Goal: Transaction & Acquisition: Purchase product/service

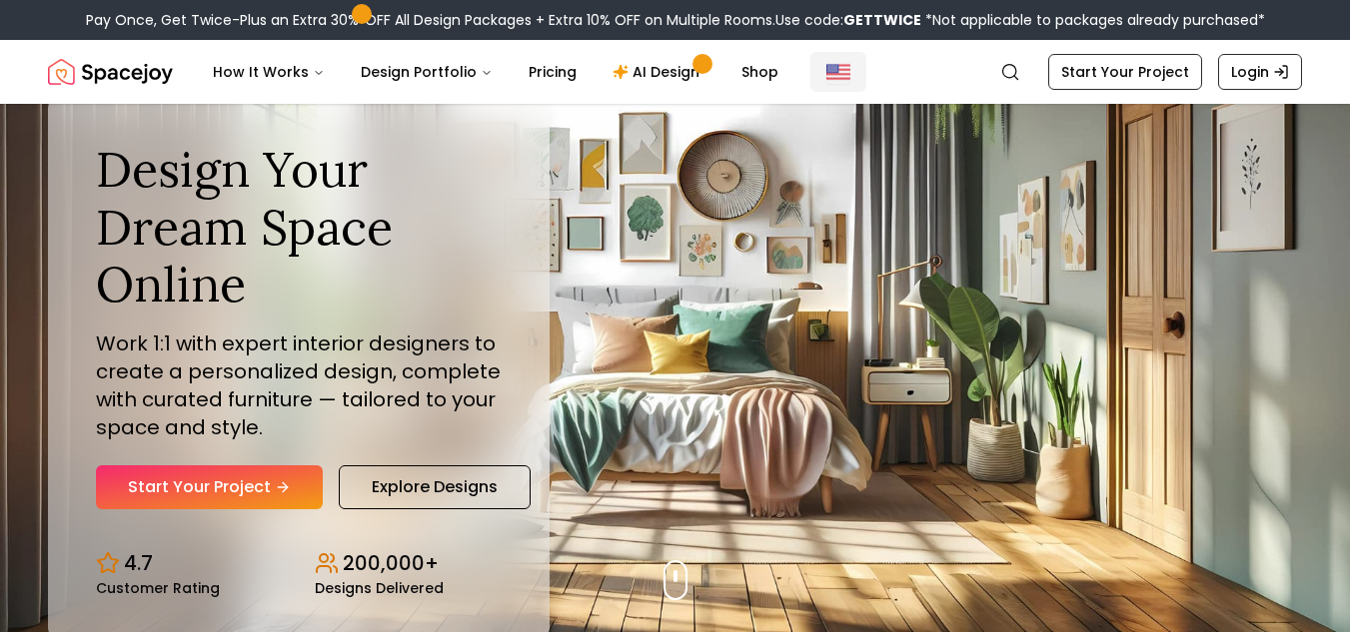
click at [829, 76] on img "Global" at bounding box center [838, 72] width 24 height 24
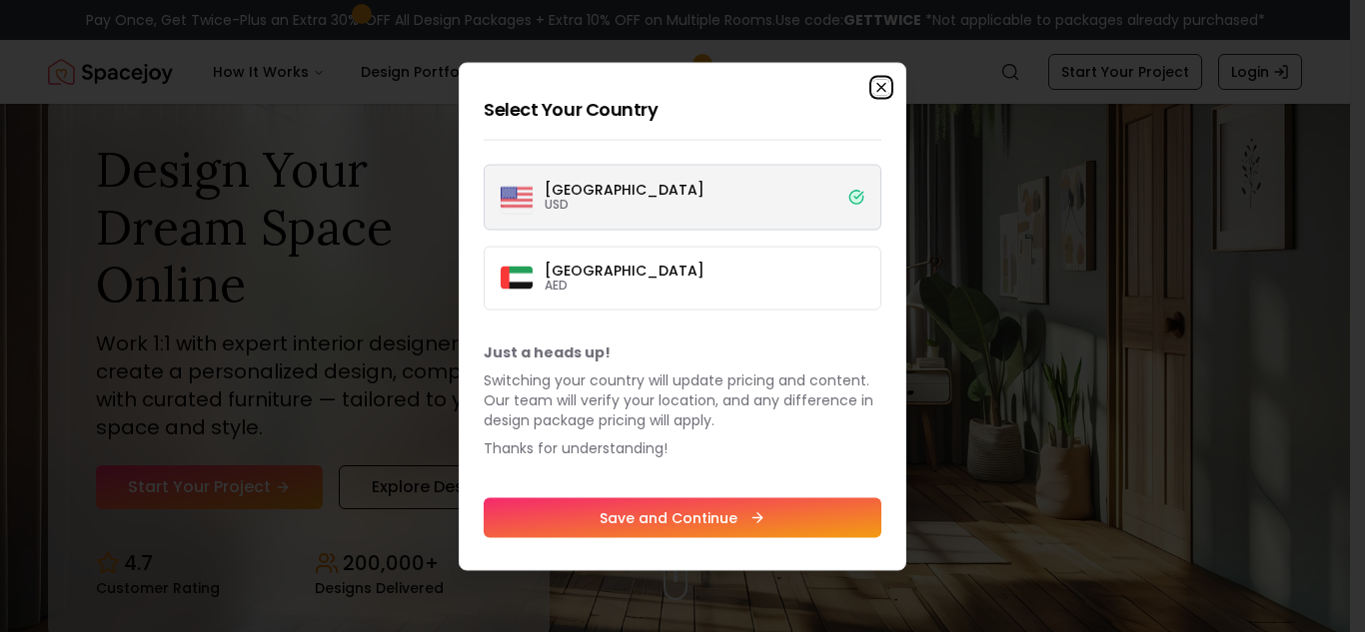
click at [878, 85] on icon "button" at bounding box center [881, 87] width 16 height 16
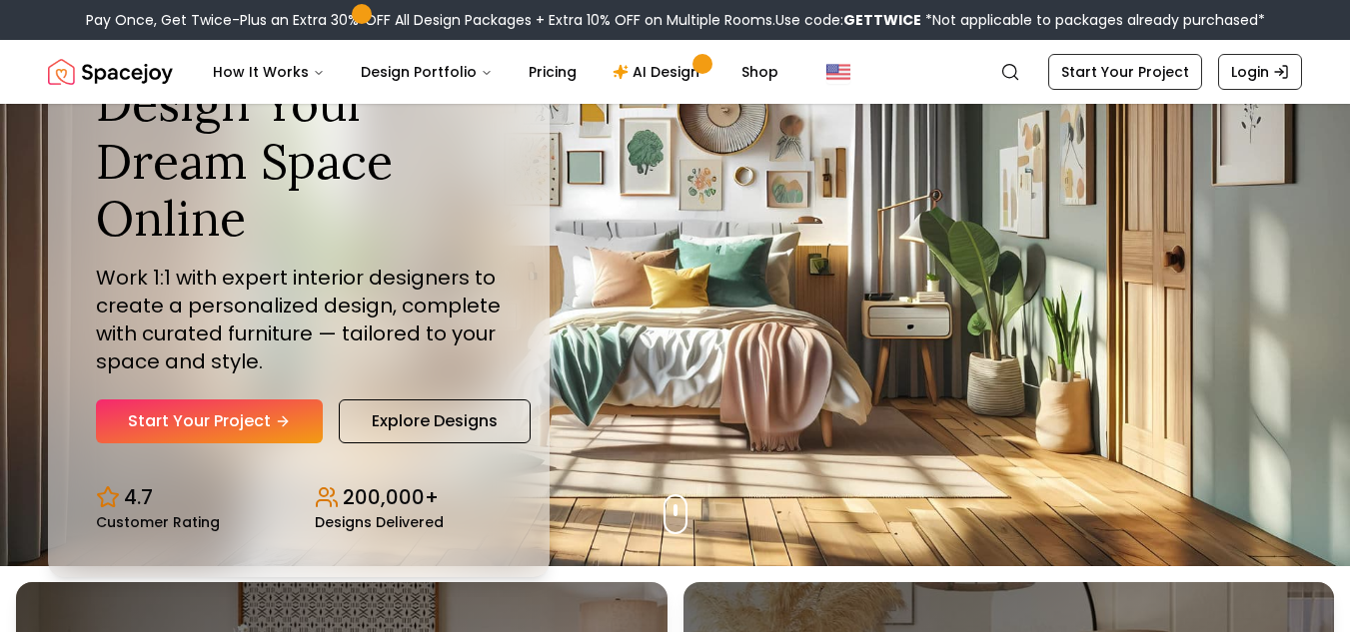
scroll to position [100, 0]
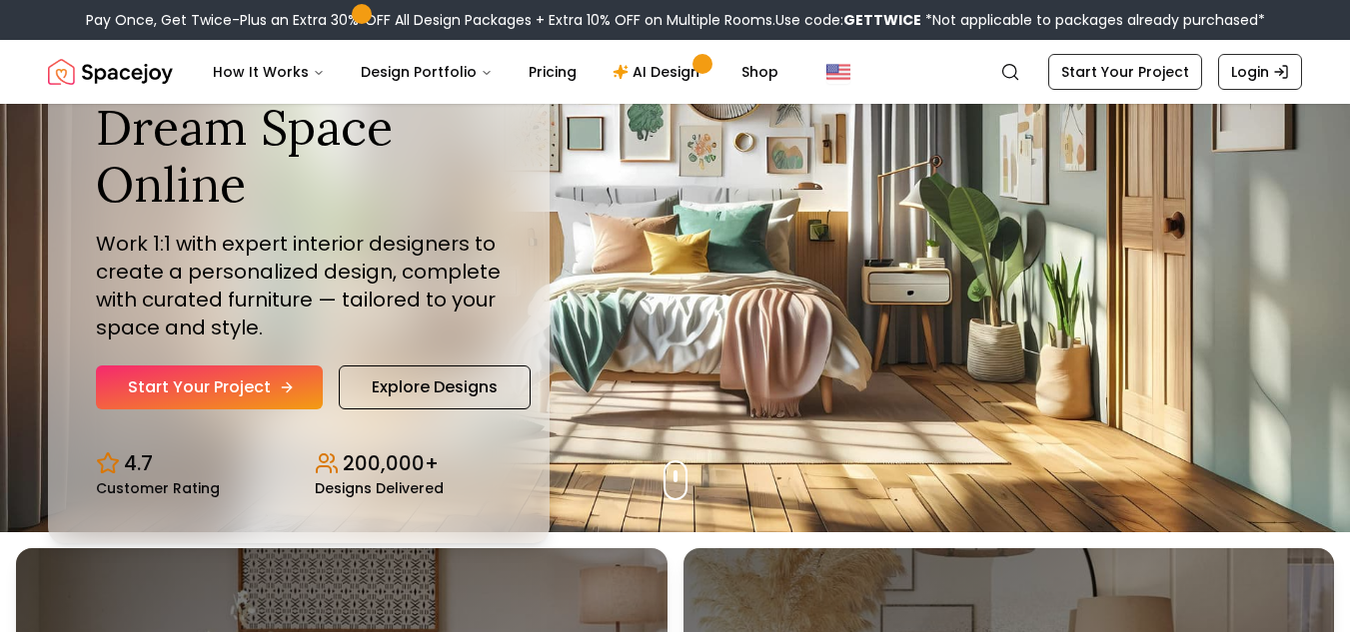
click at [256, 388] on link "Start Your Project" at bounding box center [209, 388] width 227 height 44
click at [185, 383] on link "Start Your Project" at bounding box center [209, 388] width 227 height 44
click at [285, 401] on link "Start Your Project" at bounding box center [209, 388] width 227 height 44
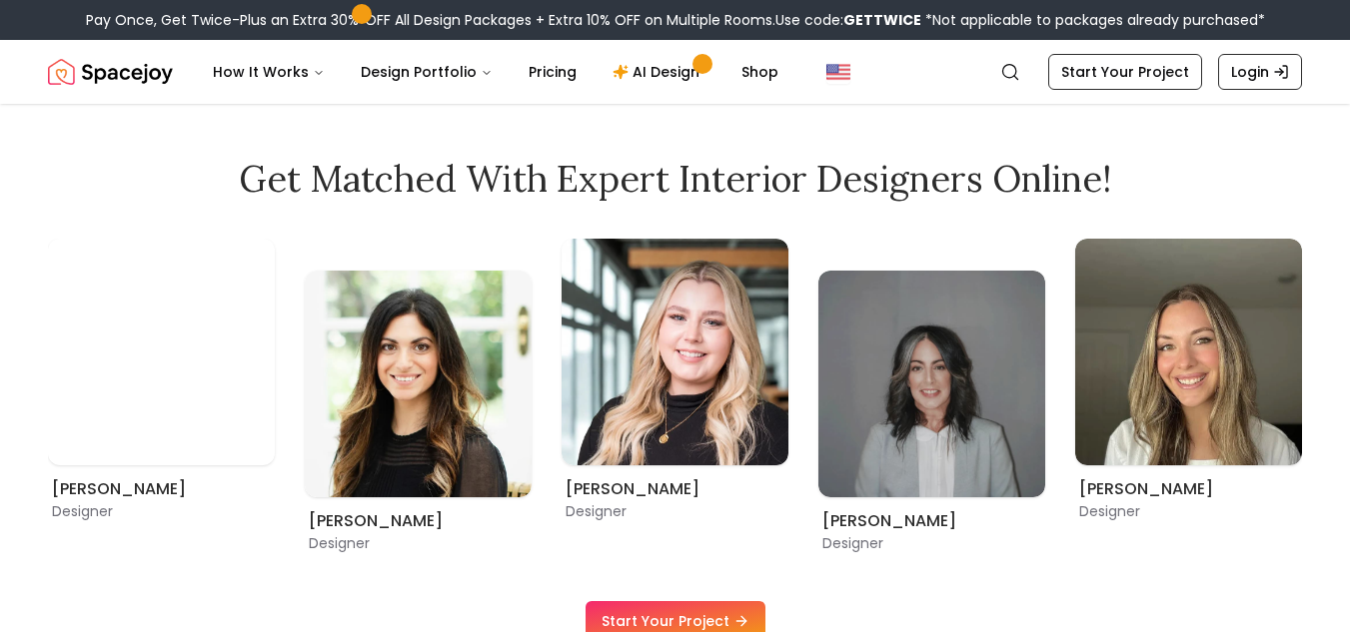
scroll to position [999, 0]
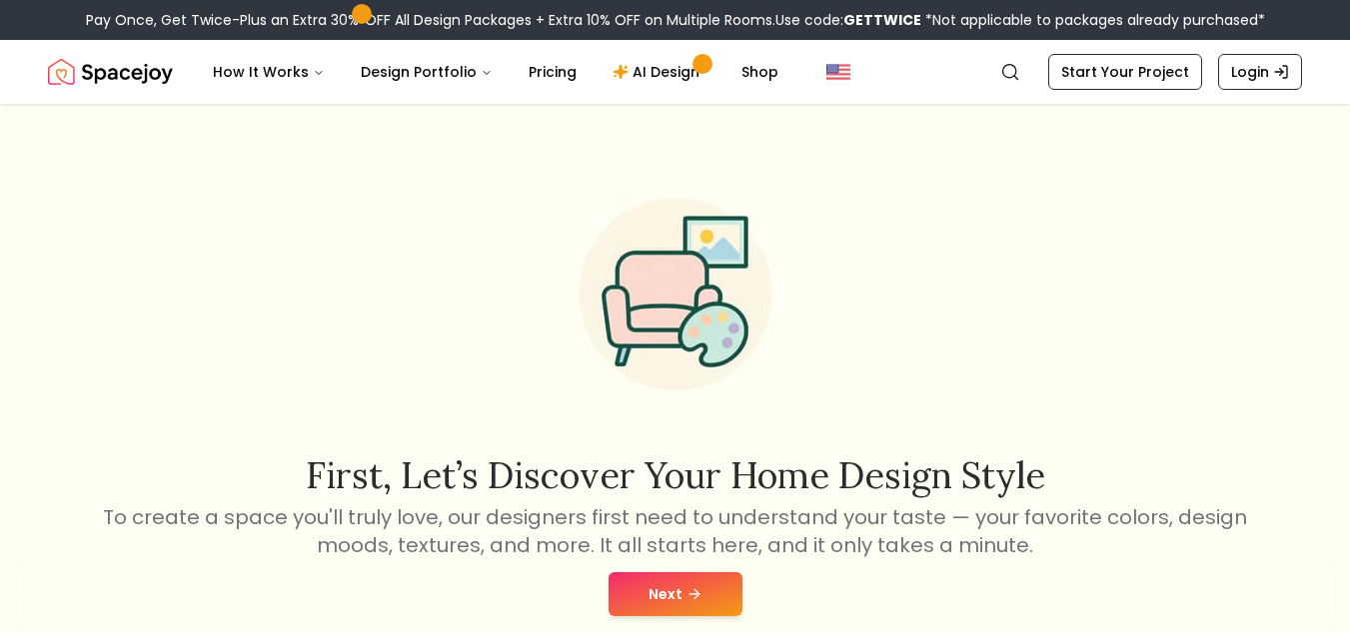
click at [697, 592] on icon at bounding box center [694, 594] width 16 height 16
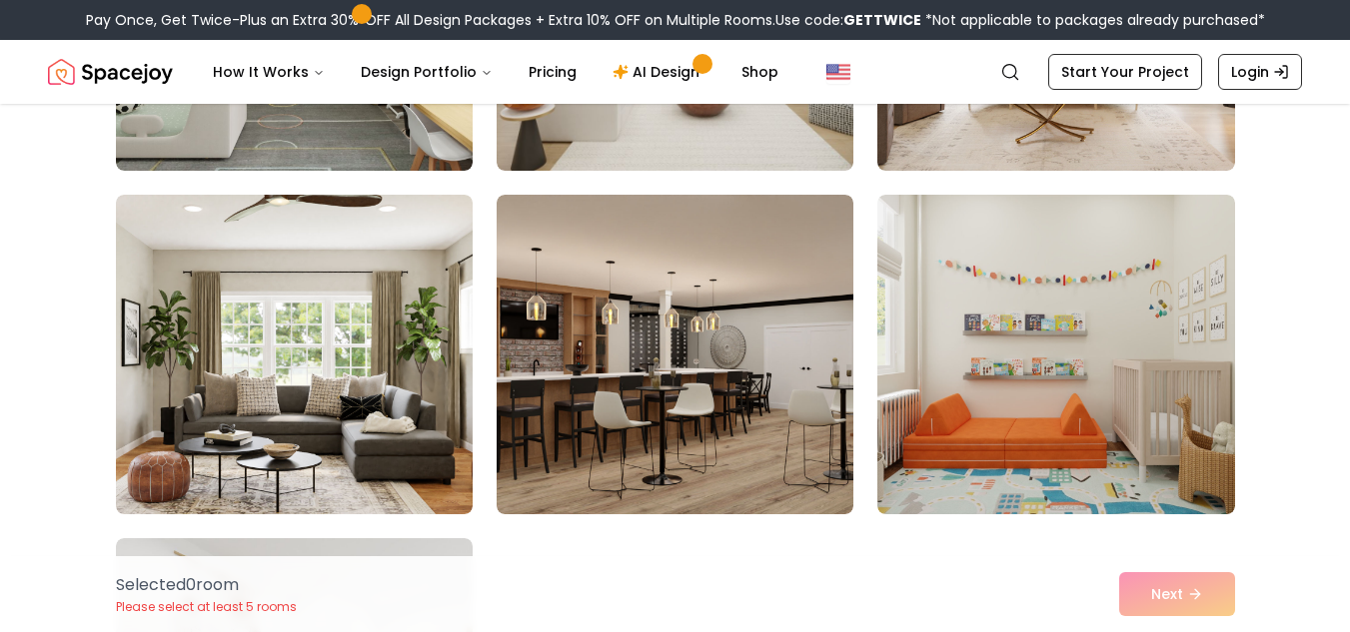
scroll to position [799, 0]
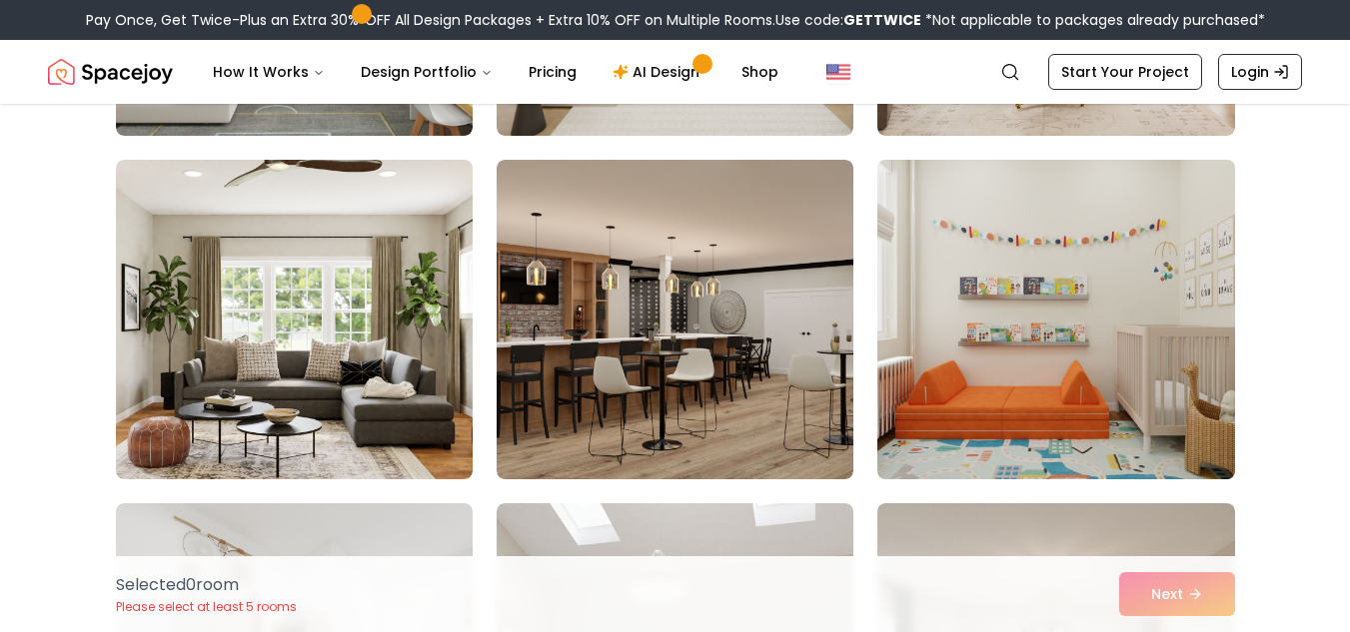
click at [1158, 382] on img at bounding box center [1055, 320] width 375 height 336
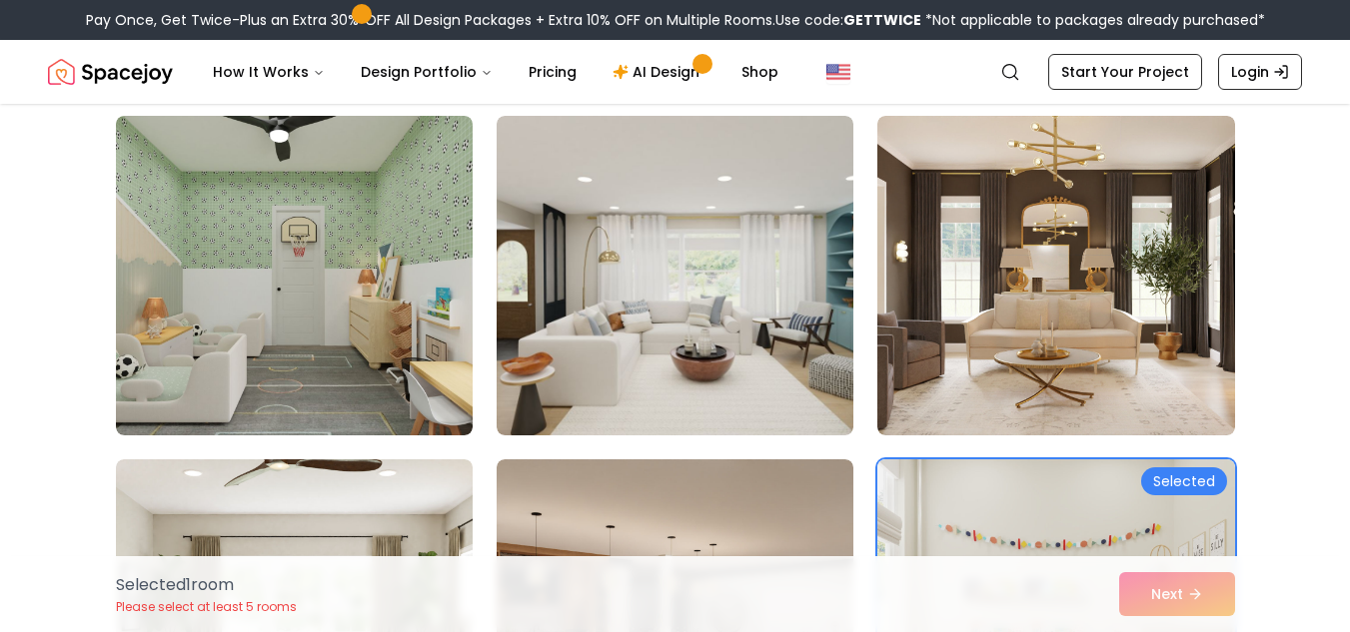
scroll to position [400, 0]
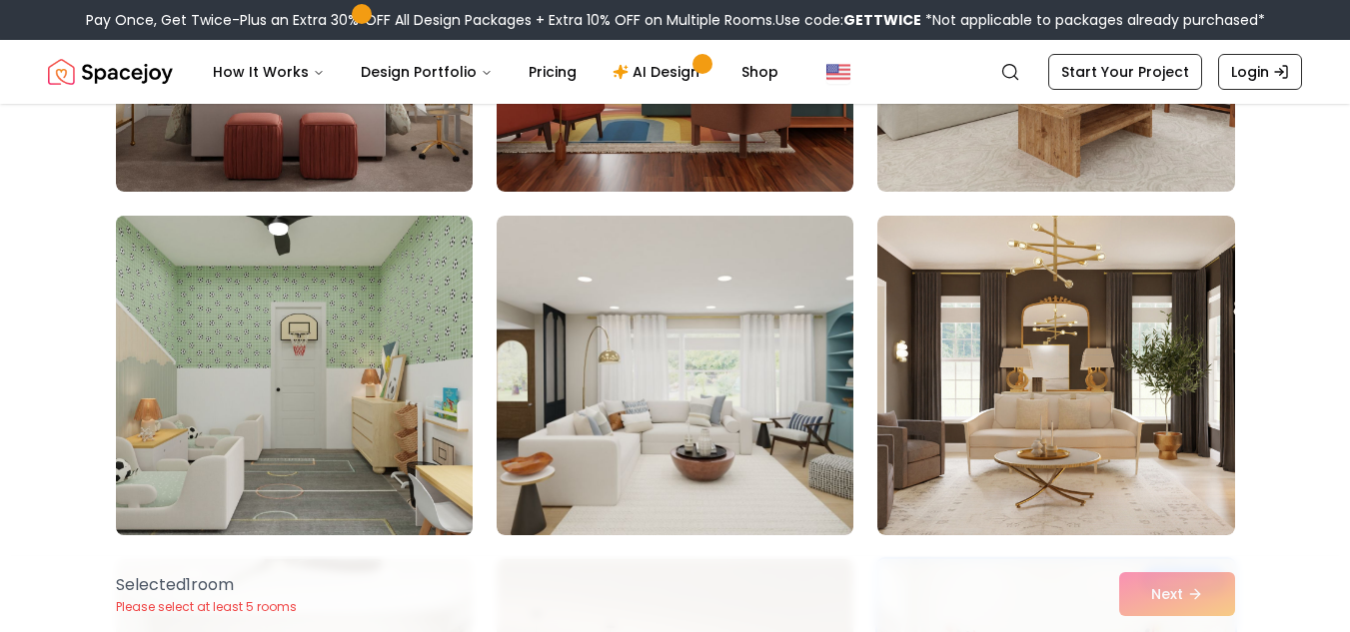
click at [351, 444] on img at bounding box center [294, 376] width 375 height 336
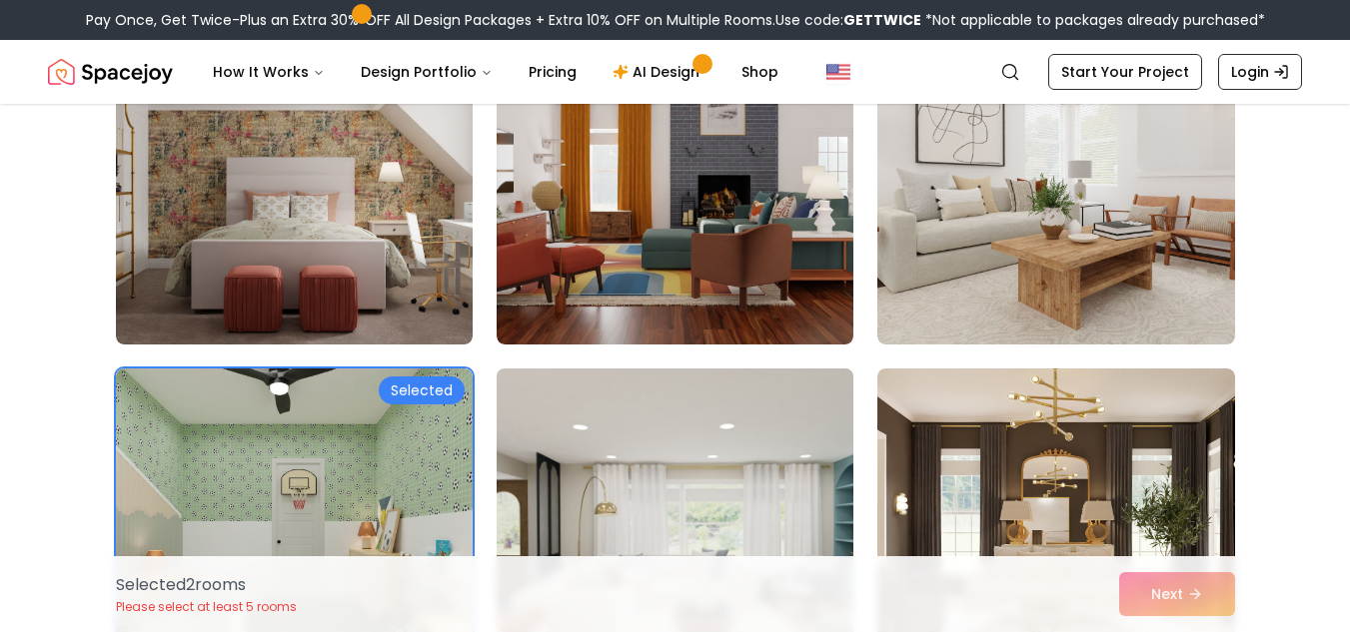
scroll to position [200, 0]
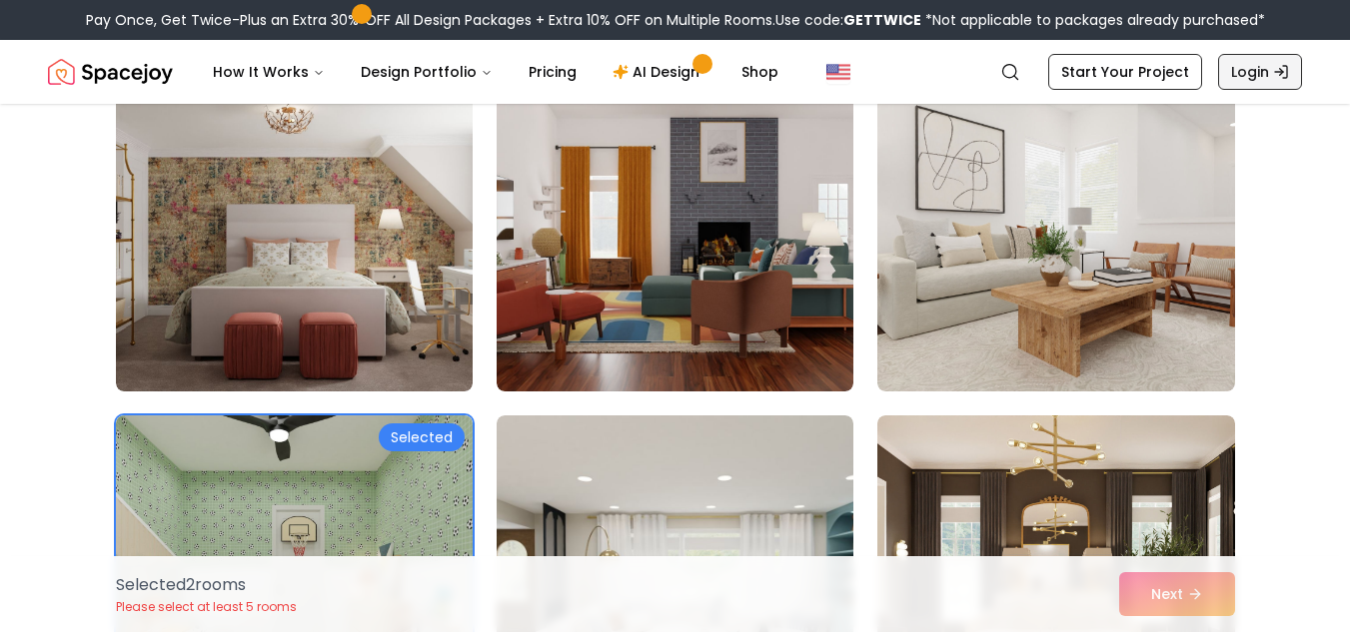
click at [1260, 74] on link "Login" at bounding box center [1260, 72] width 84 height 36
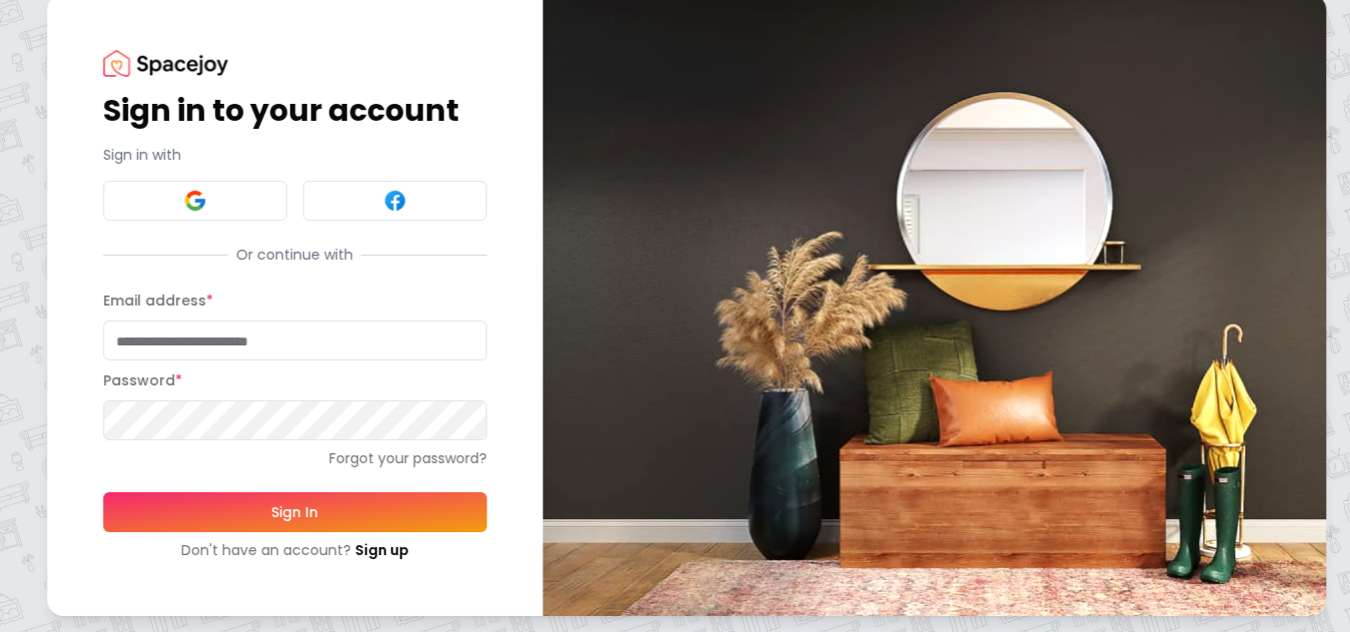
scroll to position [22, 0]
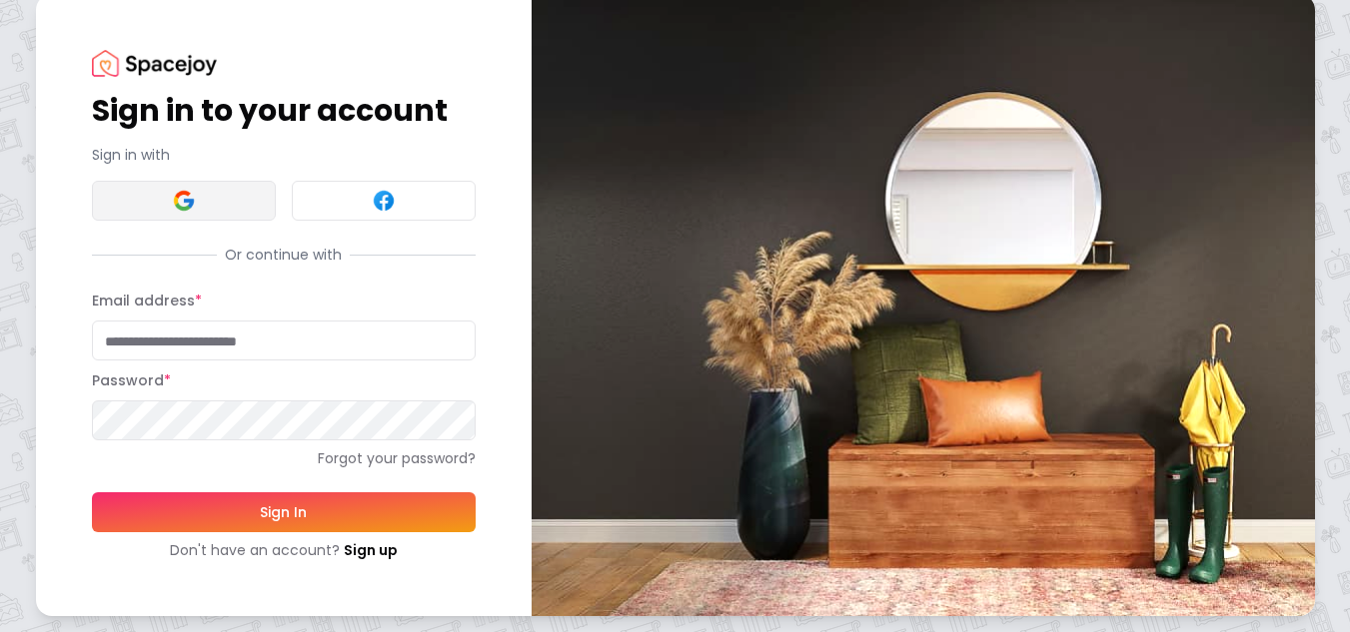
click at [199, 211] on button at bounding box center [184, 201] width 184 height 40
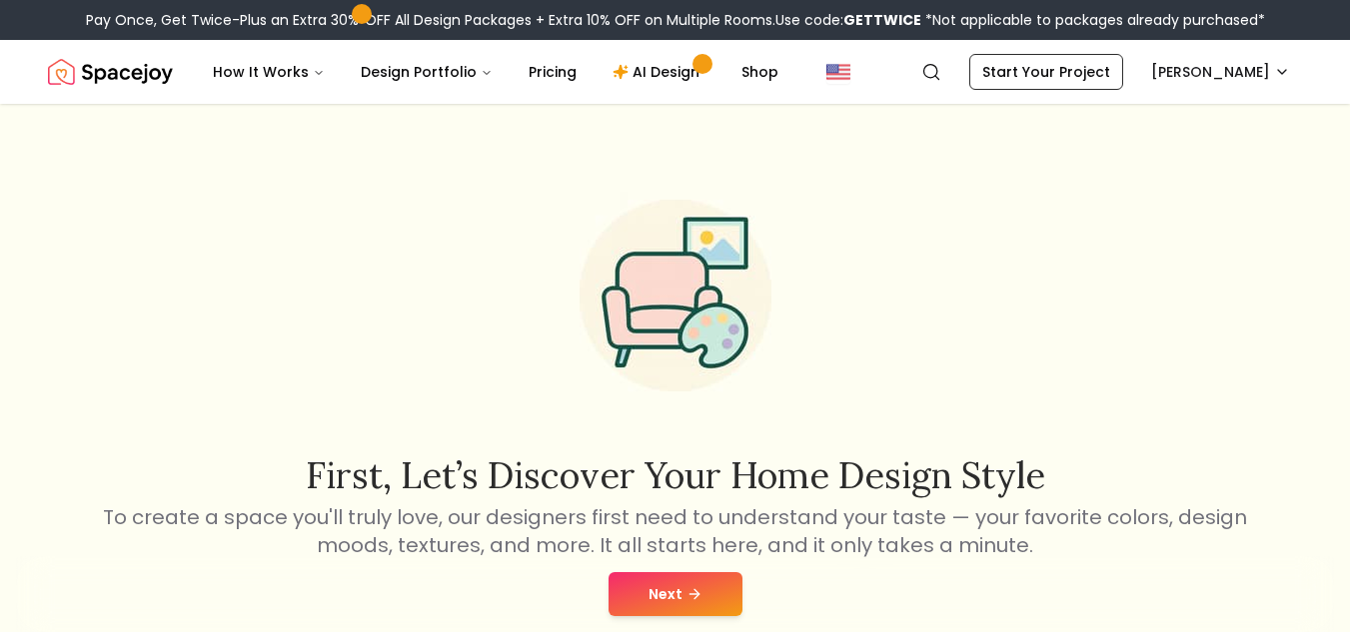
click at [683, 589] on button "Next" at bounding box center [675, 594] width 134 height 44
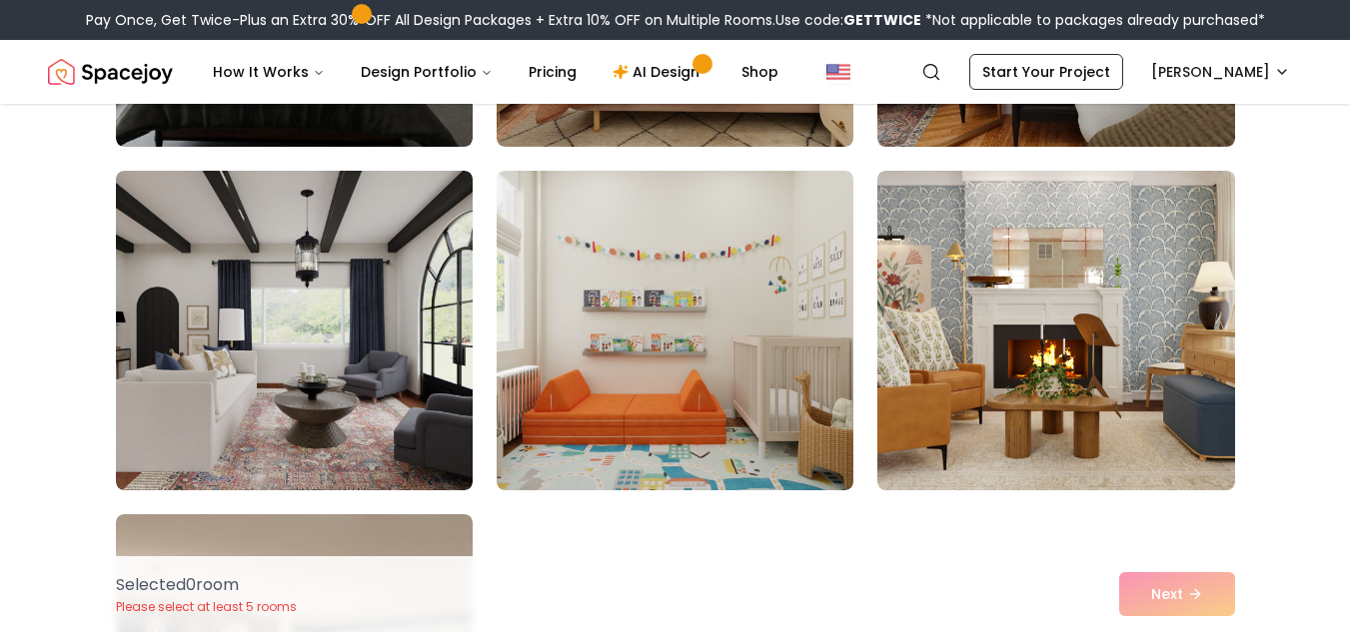
scroll to position [899, 0]
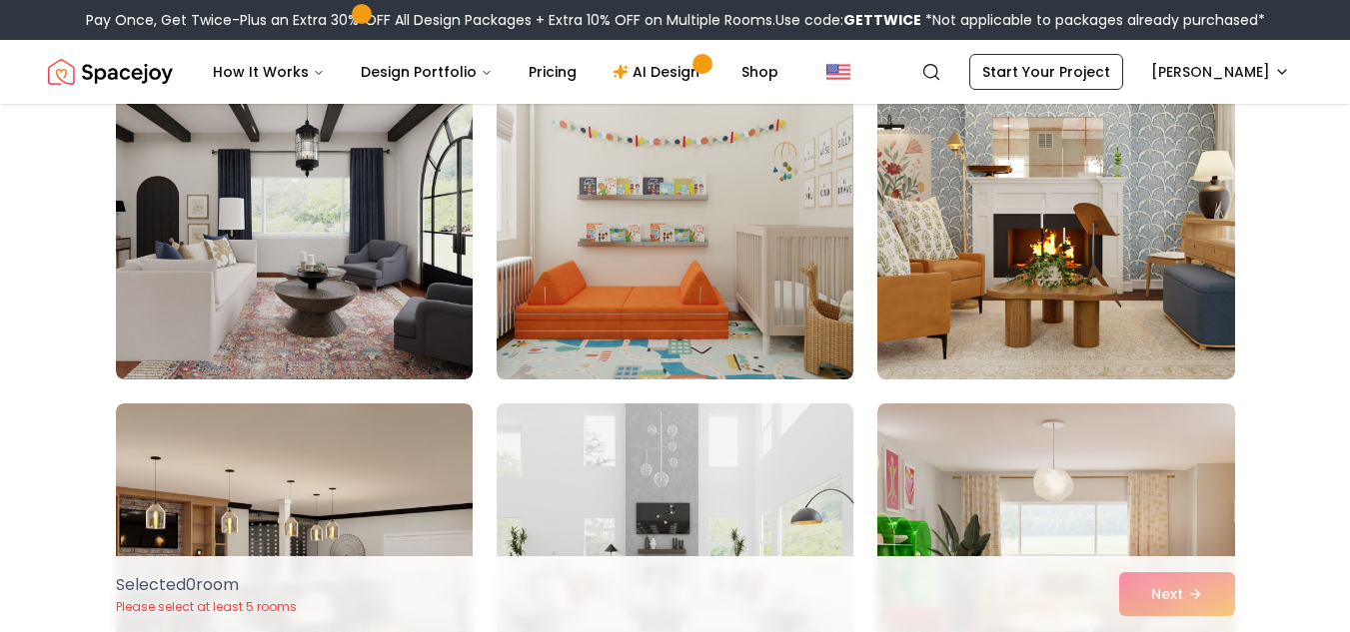
click at [633, 291] on img at bounding box center [675, 220] width 375 height 336
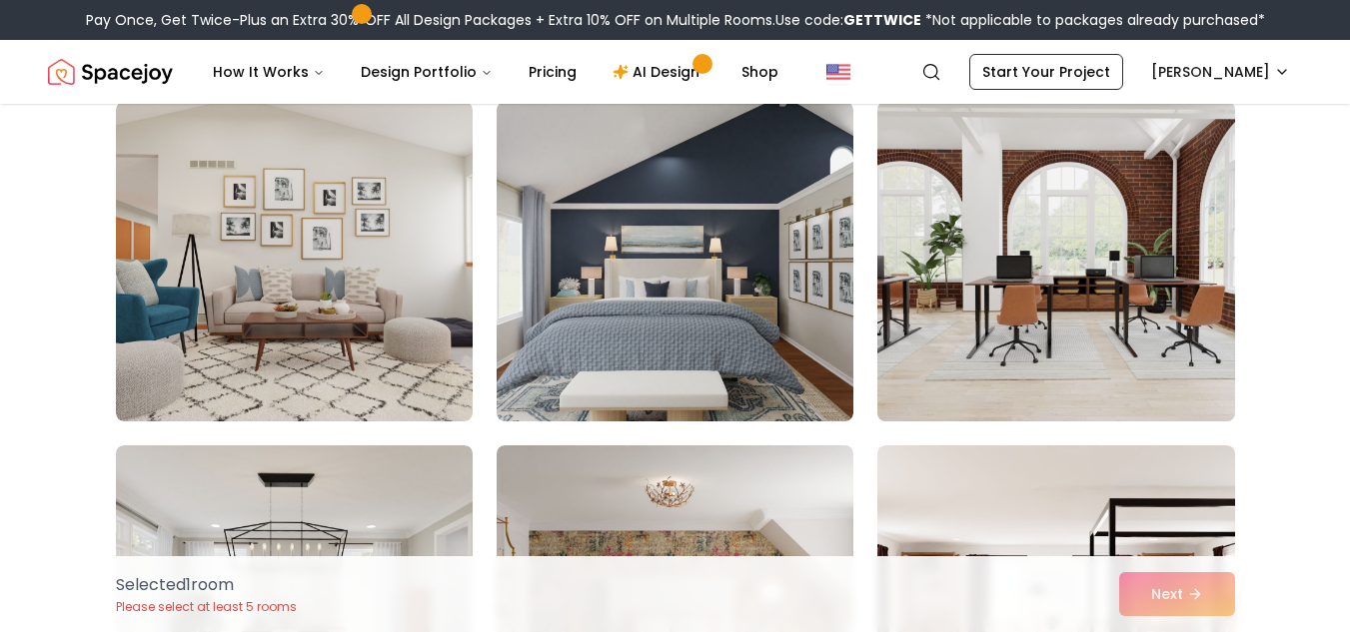
scroll to position [2697, 0]
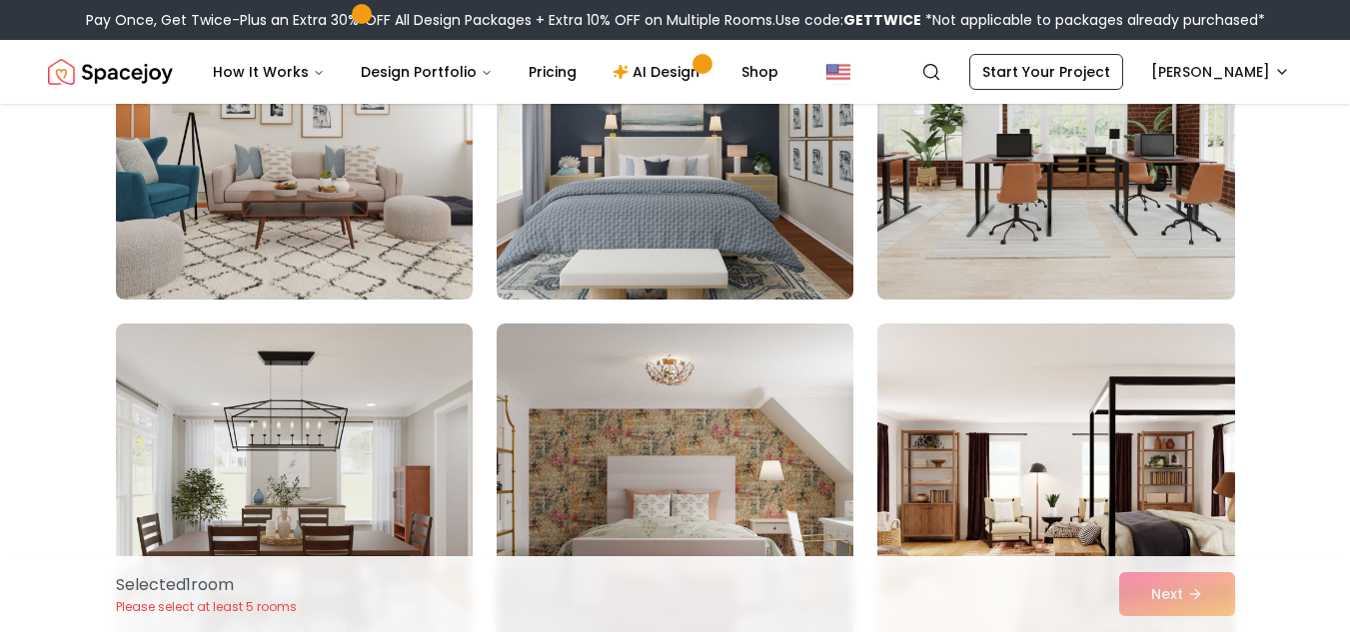
click at [1113, 204] on img at bounding box center [1055, 140] width 375 height 336
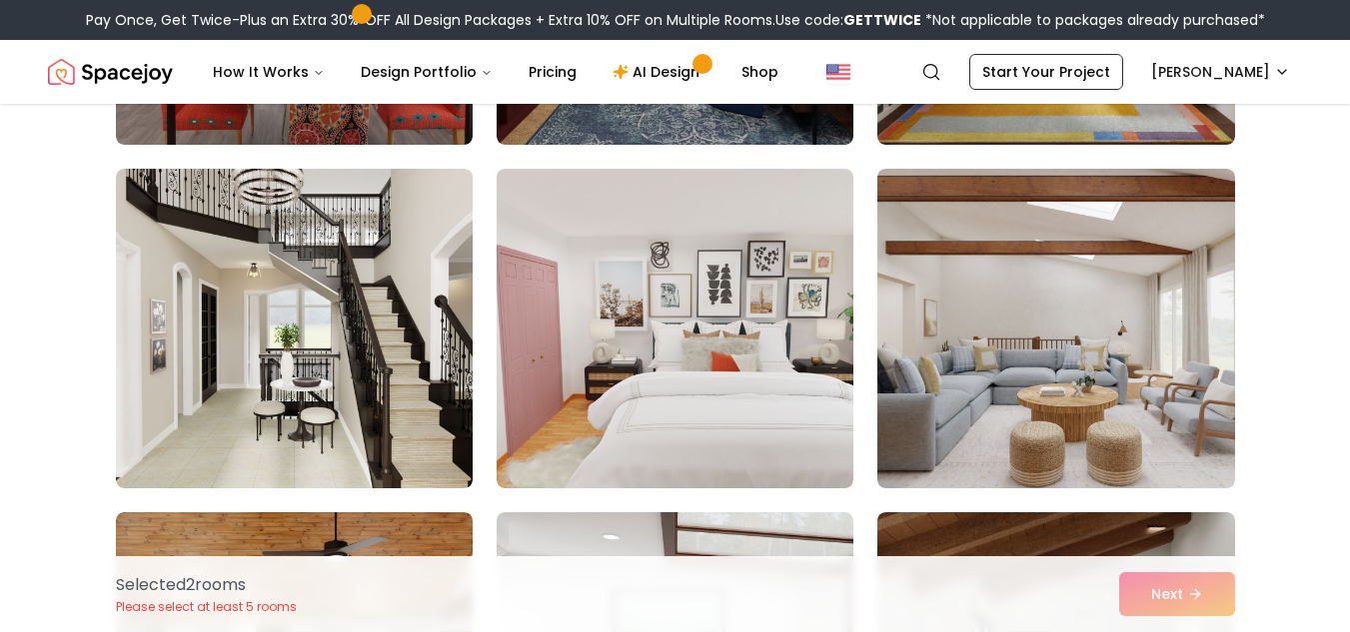
scroll to position [6294, 0]
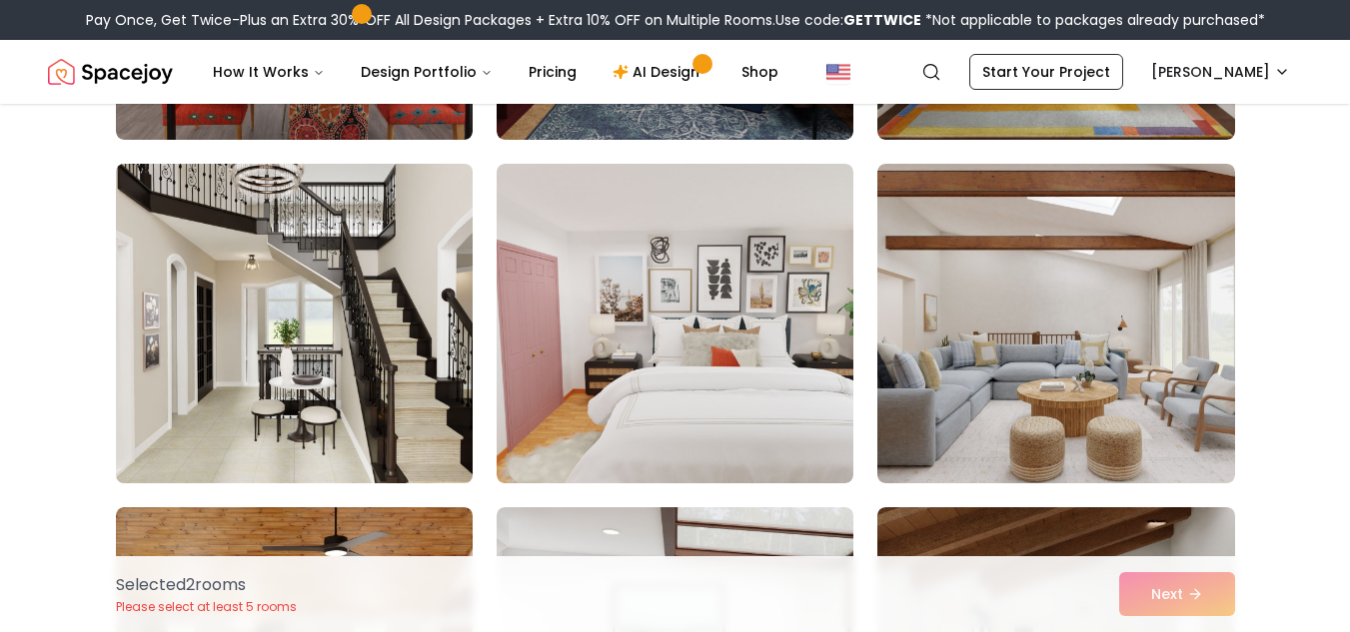
click at [263, 273] on img at bounding box center [294, 324] width 375 height 336
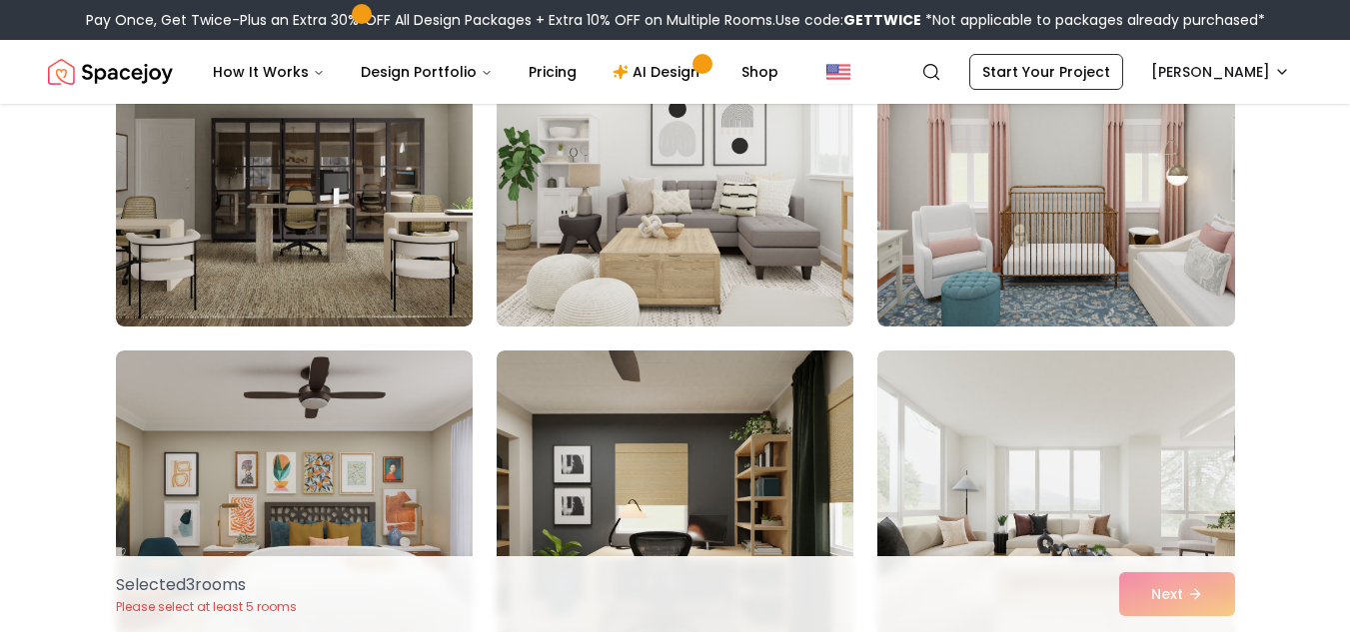
scroll to position [9890, 0]
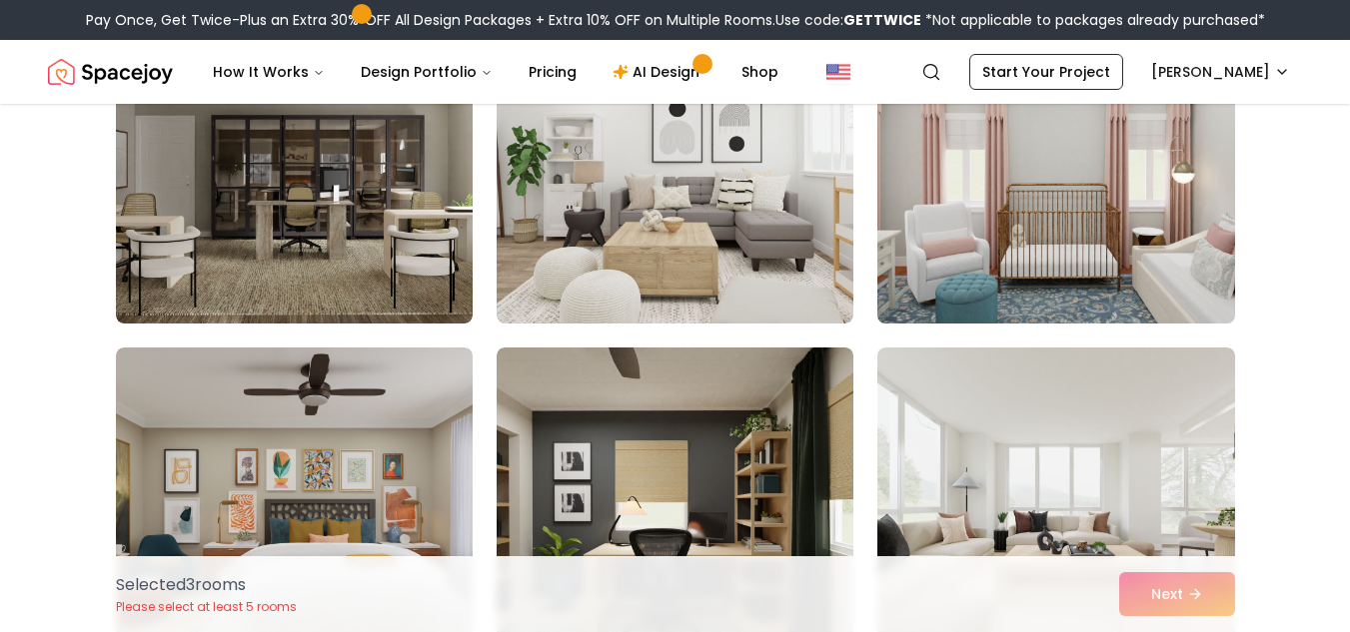
click at [1046, 260] on img at bounding box center [1055, 164] width 375 height 336
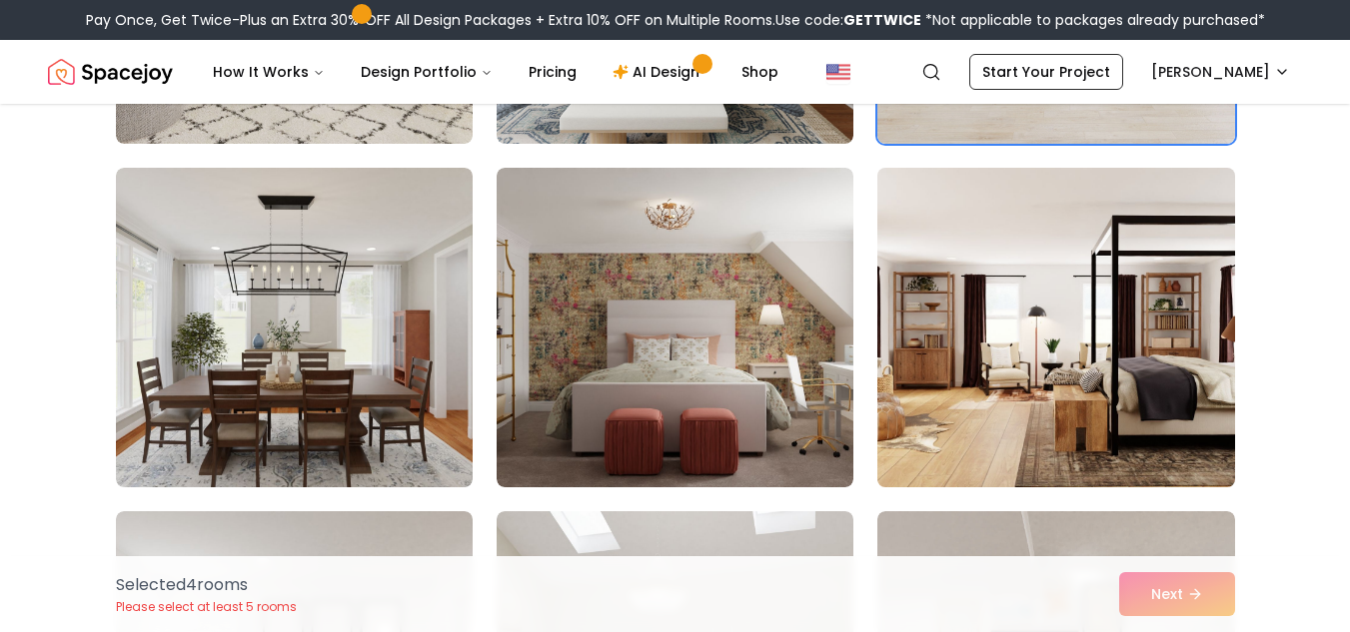
scroll to position [2653, 0]
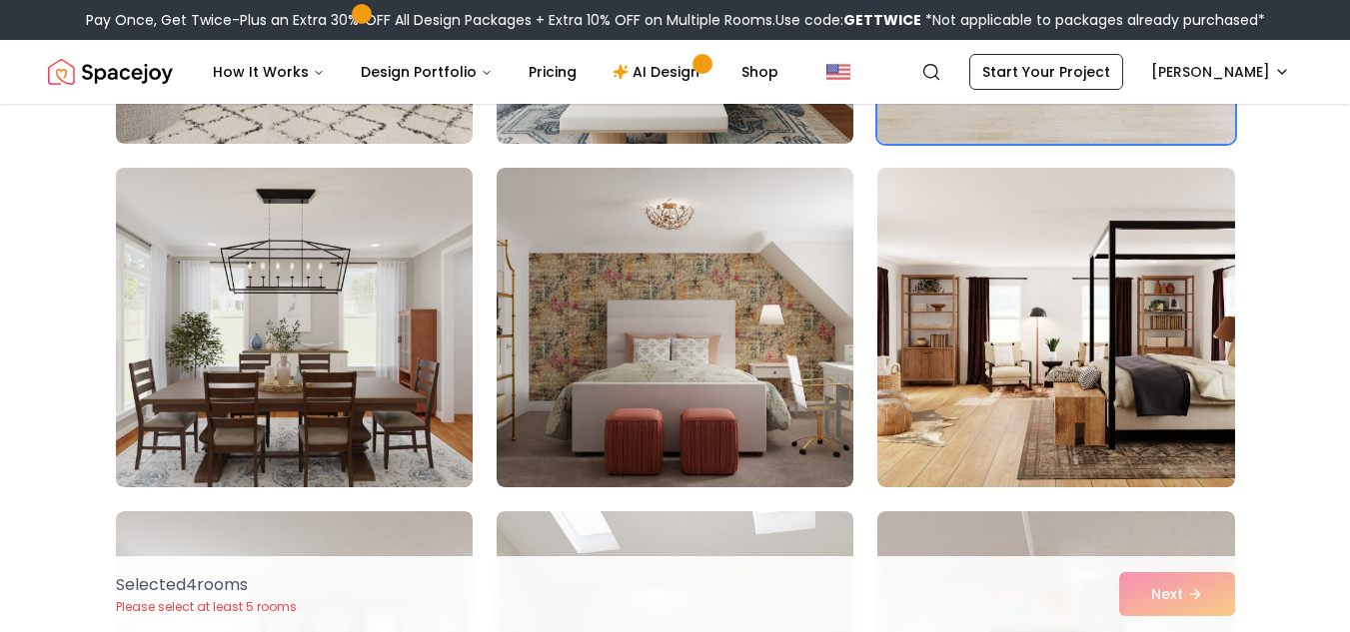
click at [363, 400] on img at bounding box center [294, 328] width 375 height 336
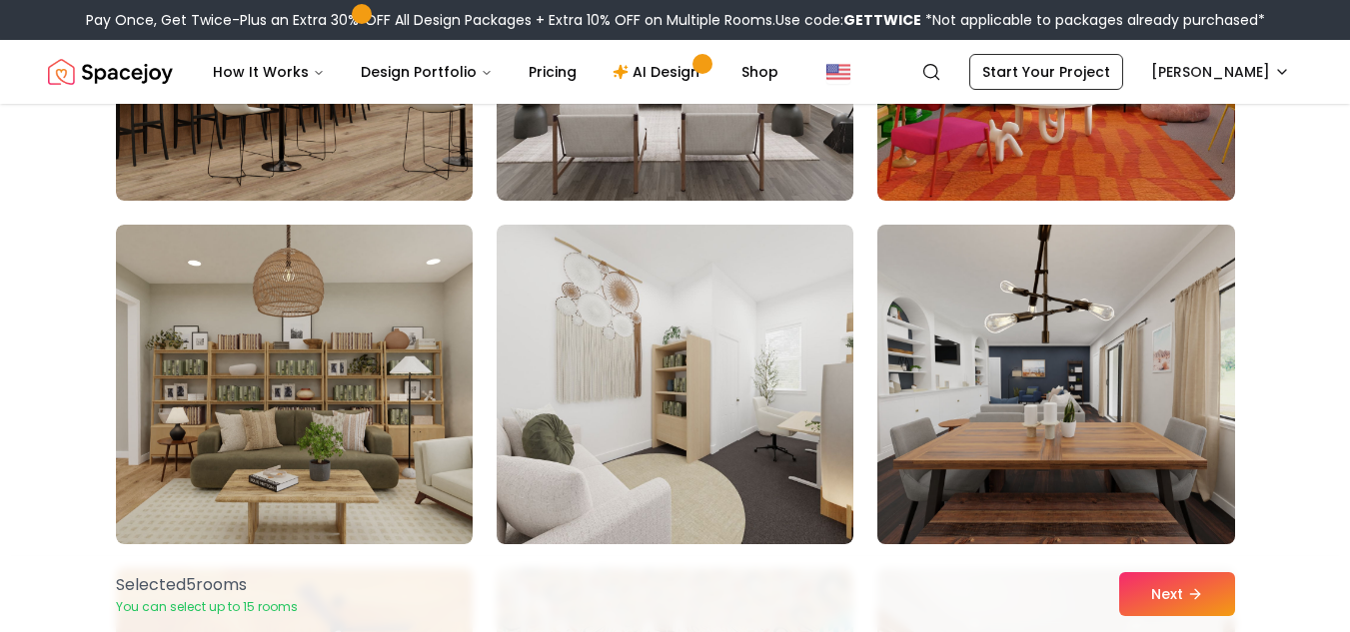
scroll to position [1355, 0]
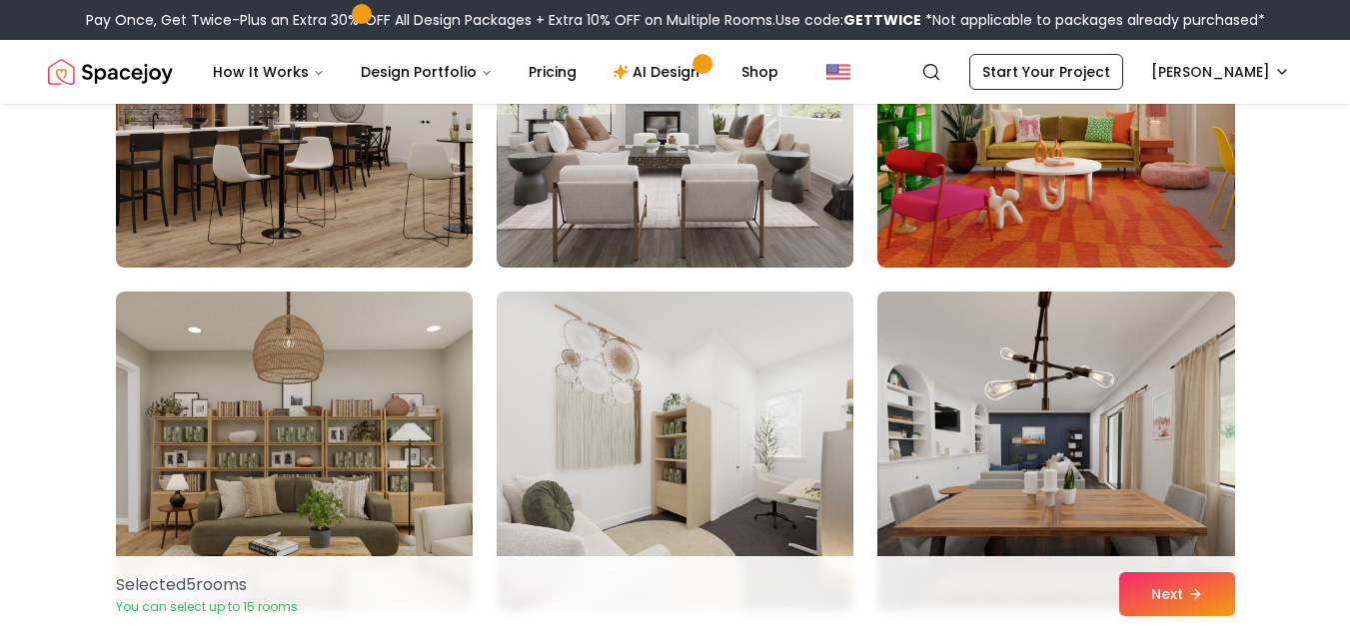
click at [978, 413] on img at bounding box center [1055, 452] width 375 height 336
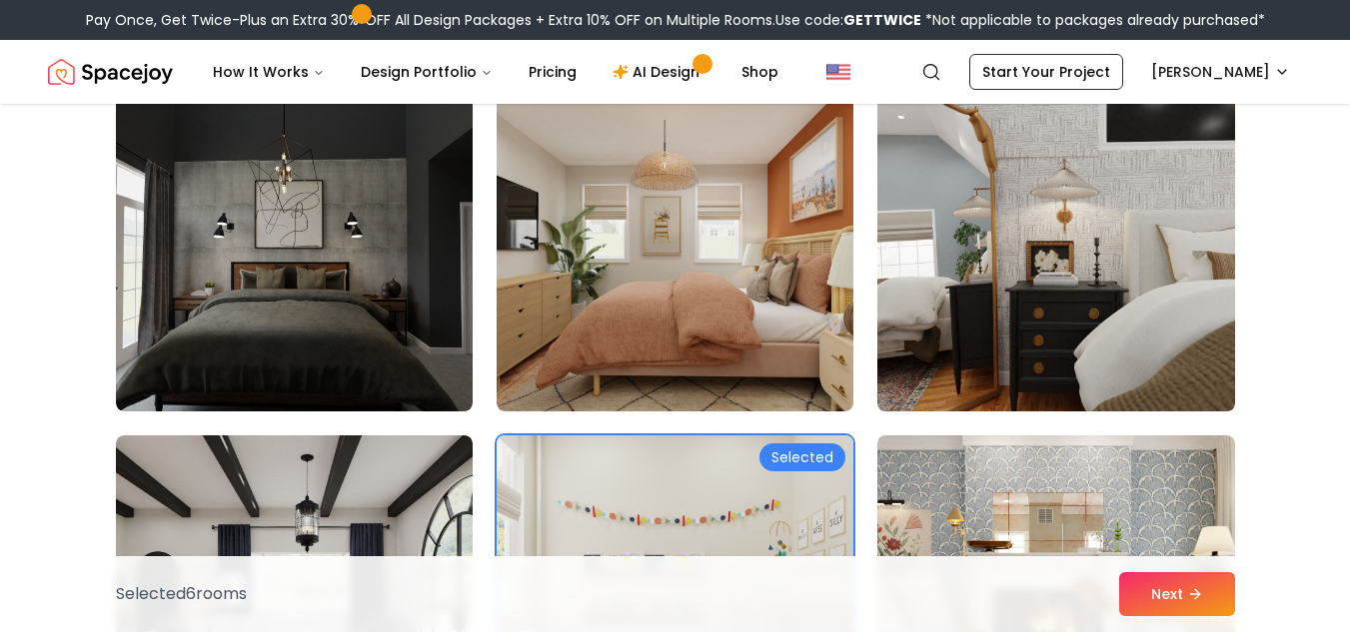
scroll to position [555, 0]
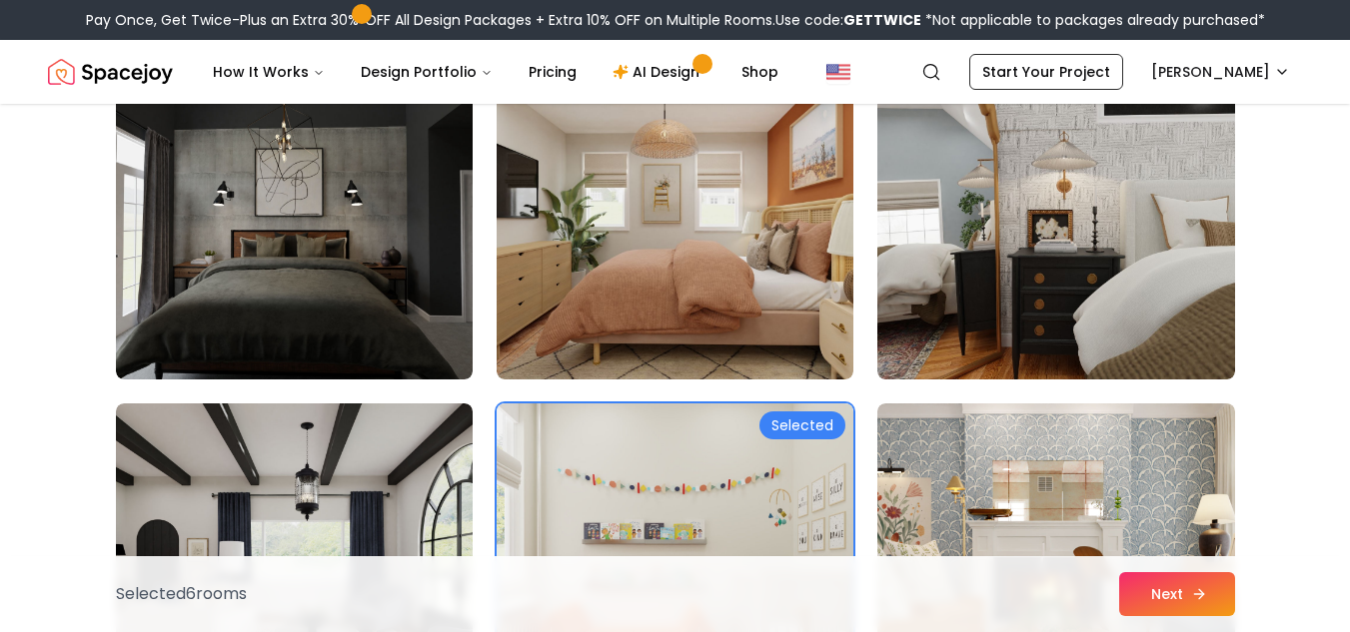
click at [1167, 583] on button "Next" at bounding box center [1177, 594] width 116 height 44
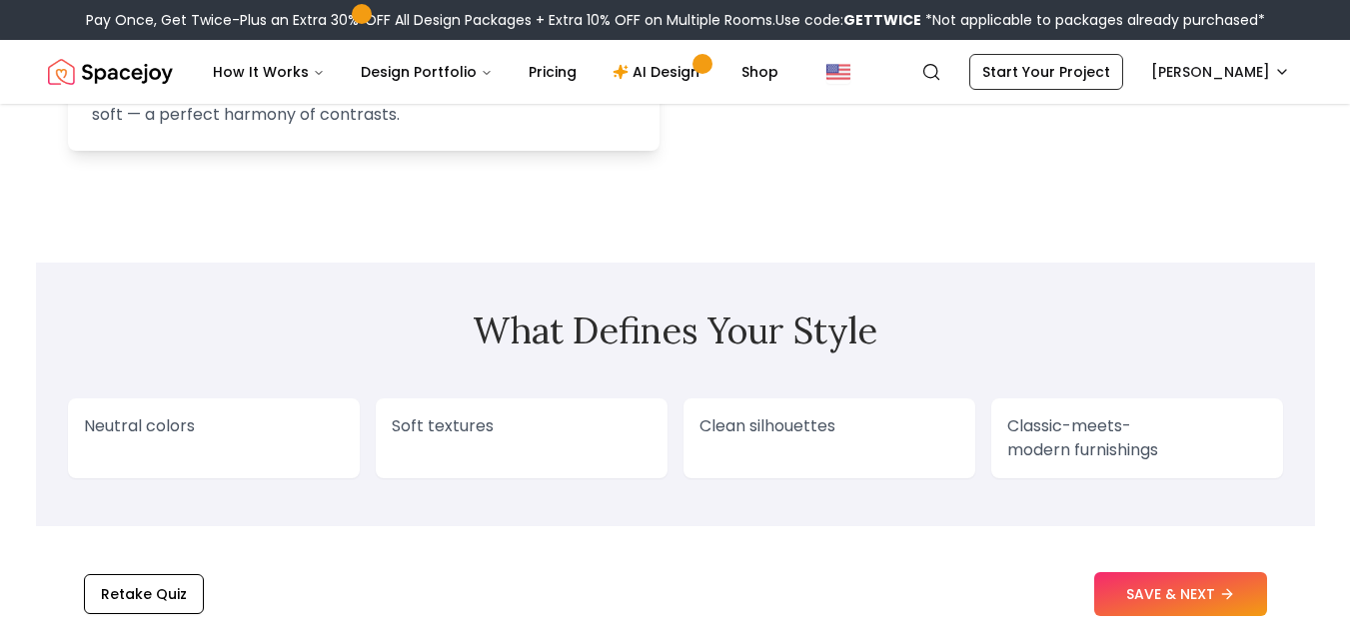
scroll to position [1499, 0]
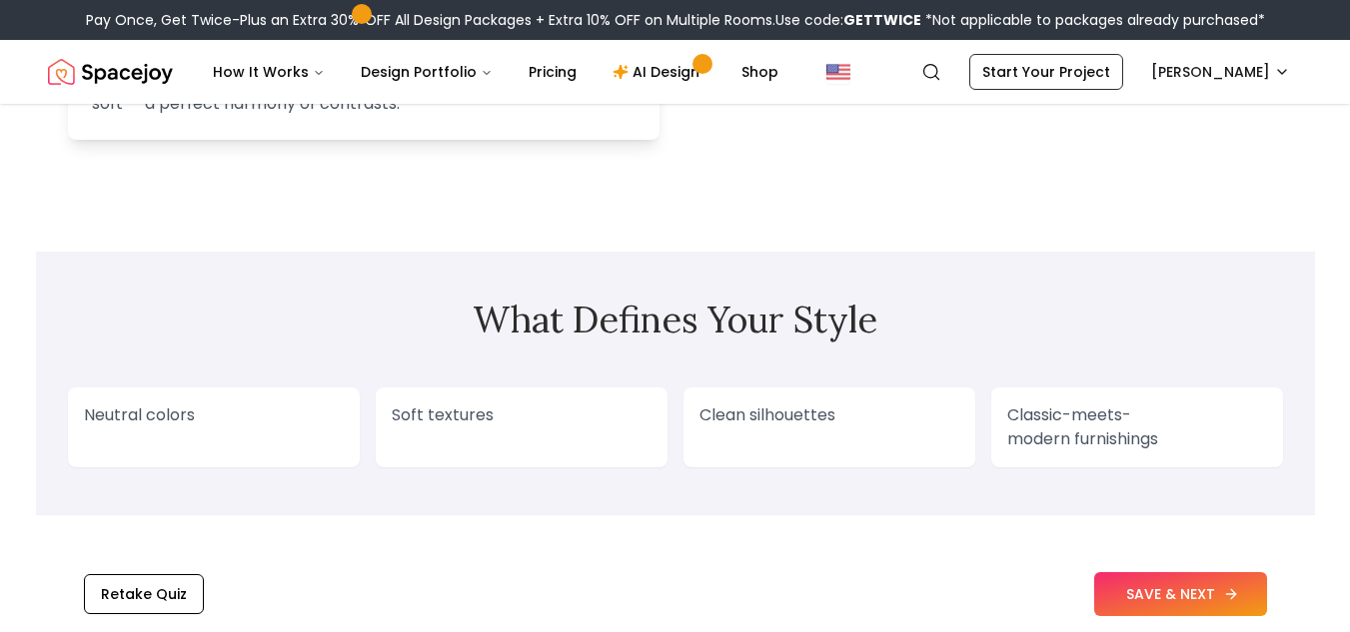
click at [1212, 595] on button "SAVE & NEXT" at bounding box center [1180, 594] width 173 height 44
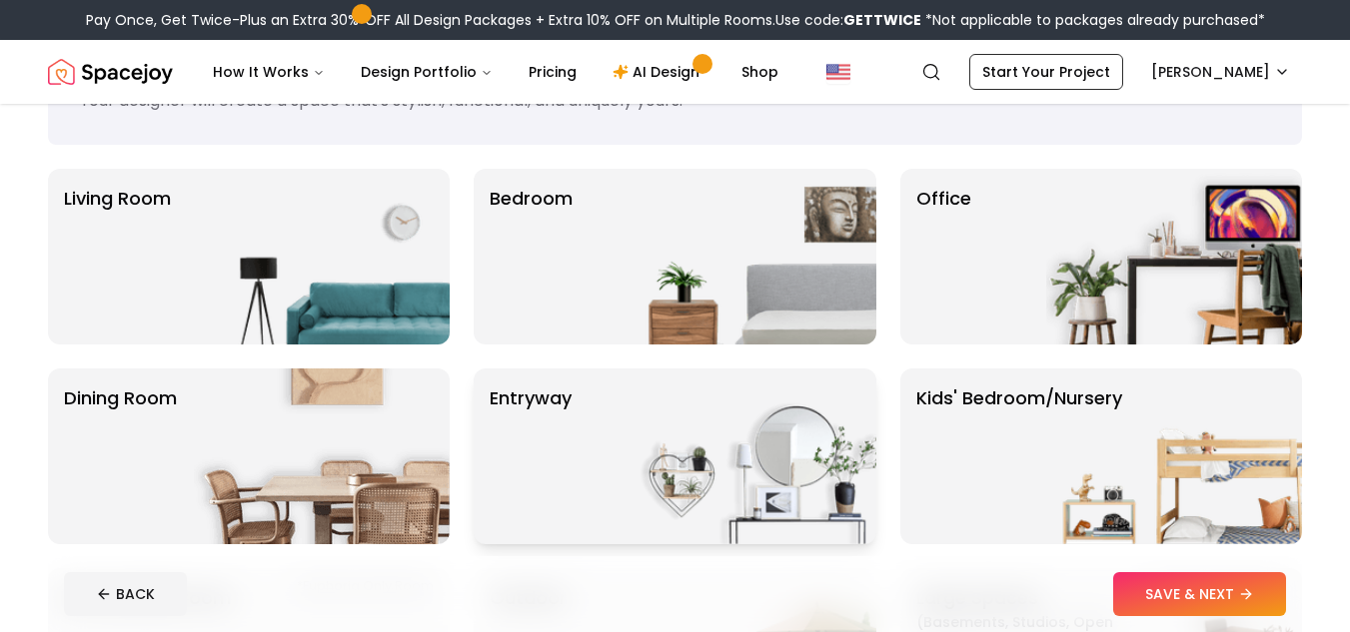
scroll to position [100, 0]
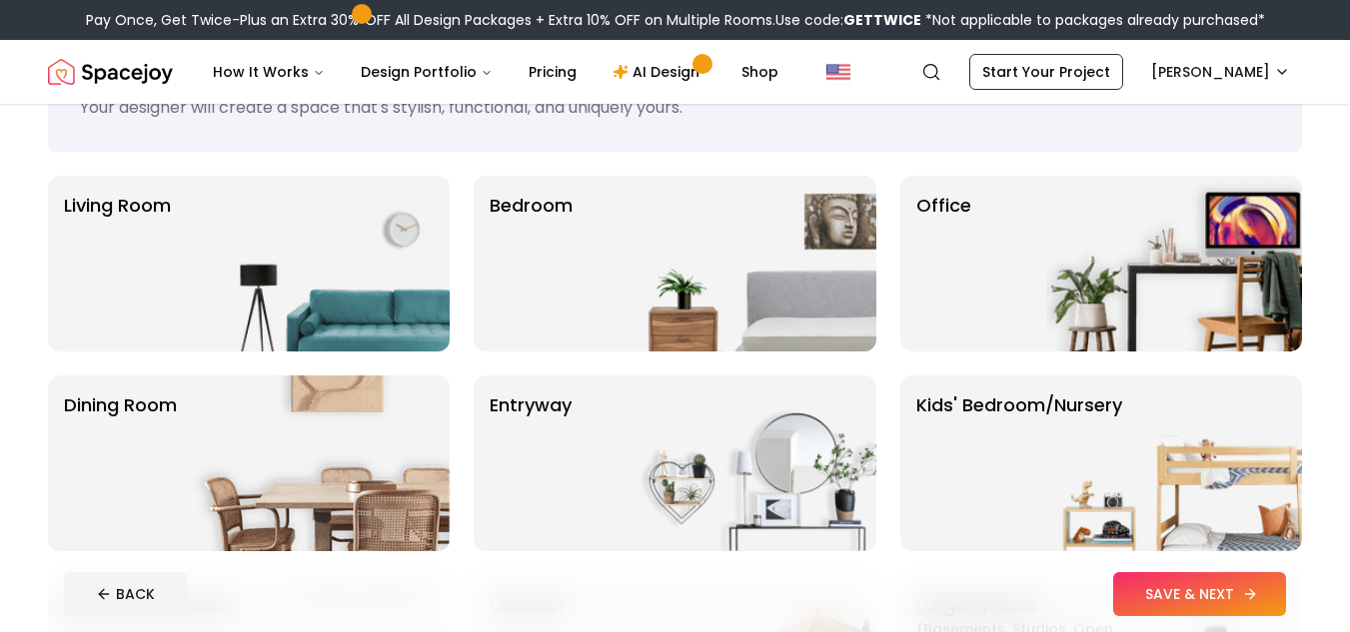
drag, startPoint x: 371, startPoint y: 308, endPoint x: 1200, endPoint y: 602, distance: 880.0
click at [1200, 602] on button "SAVE & NEXT" at bounding box center [1199, 594] width 173 height 44
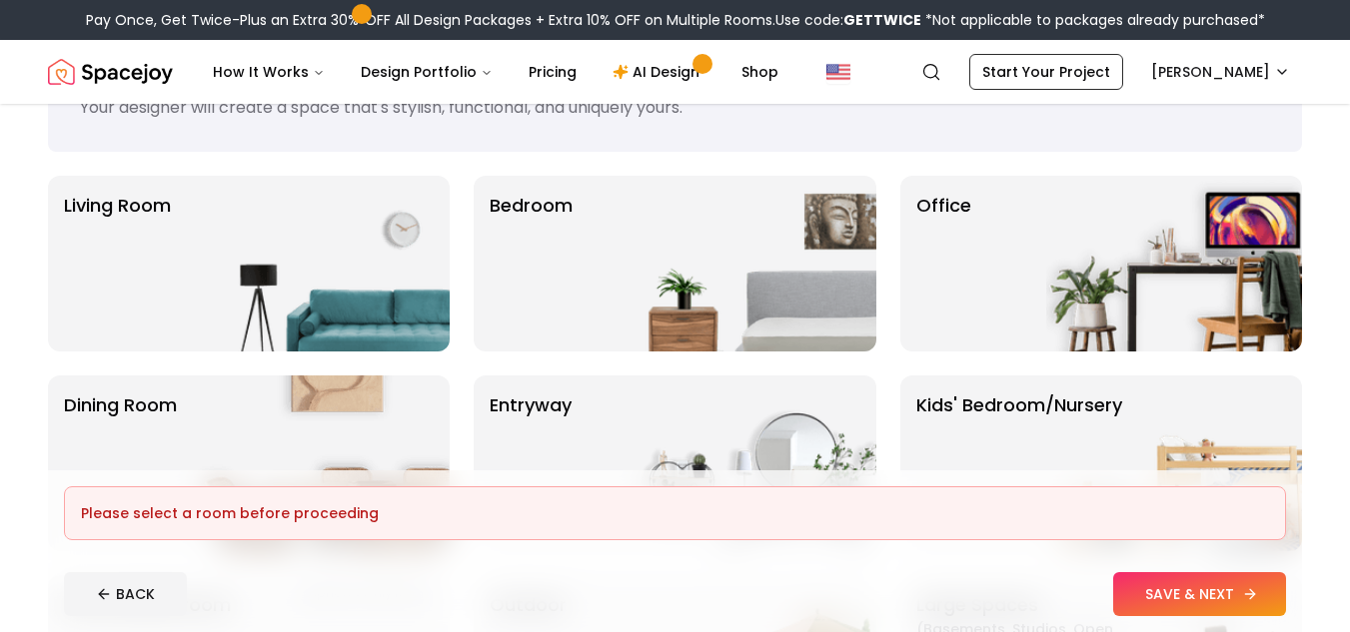
click at [1200, 602] on button "SAVE & NEXT" at bounding box center [1199, 594] width 173 height 44
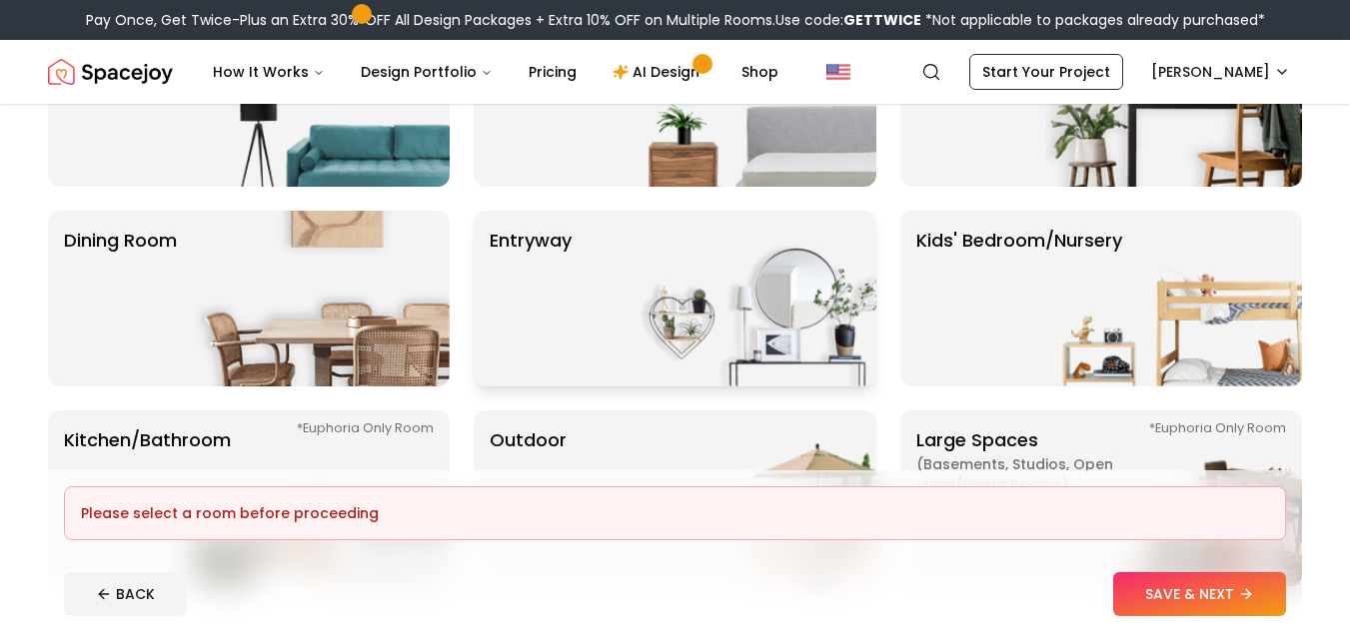
scroll to position [300, 0]
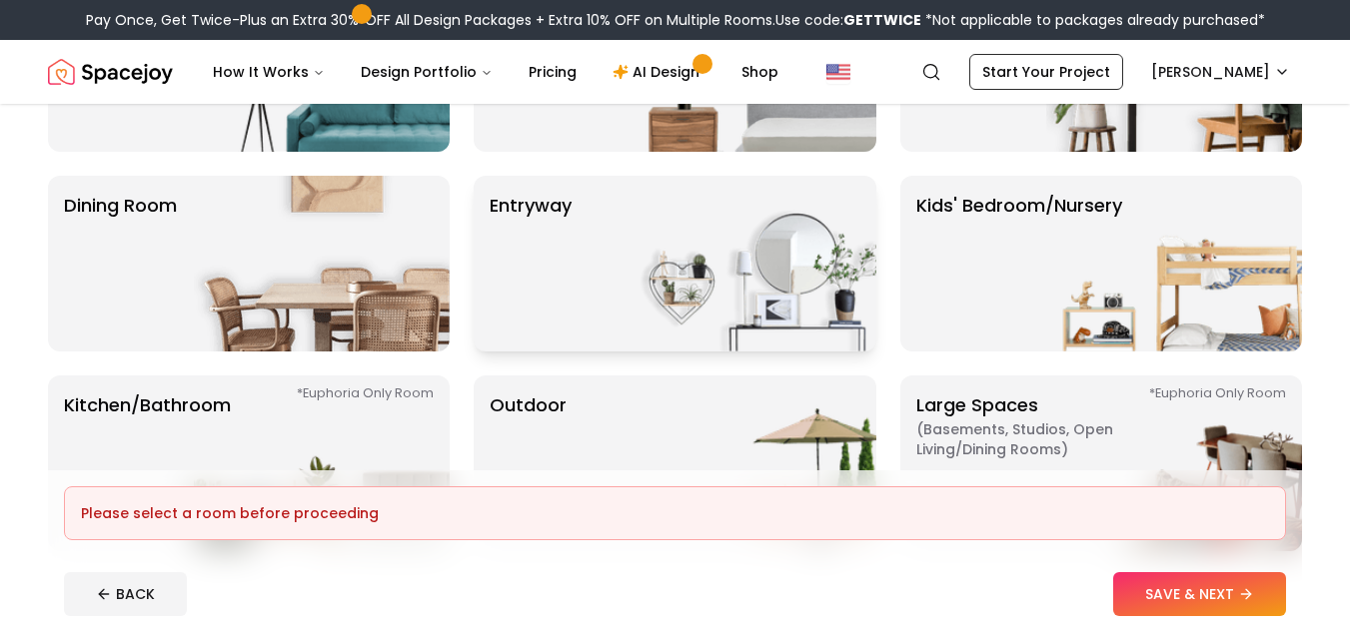
click at [624, 290] on img at bounding box center [748, 264] width 256 height 176
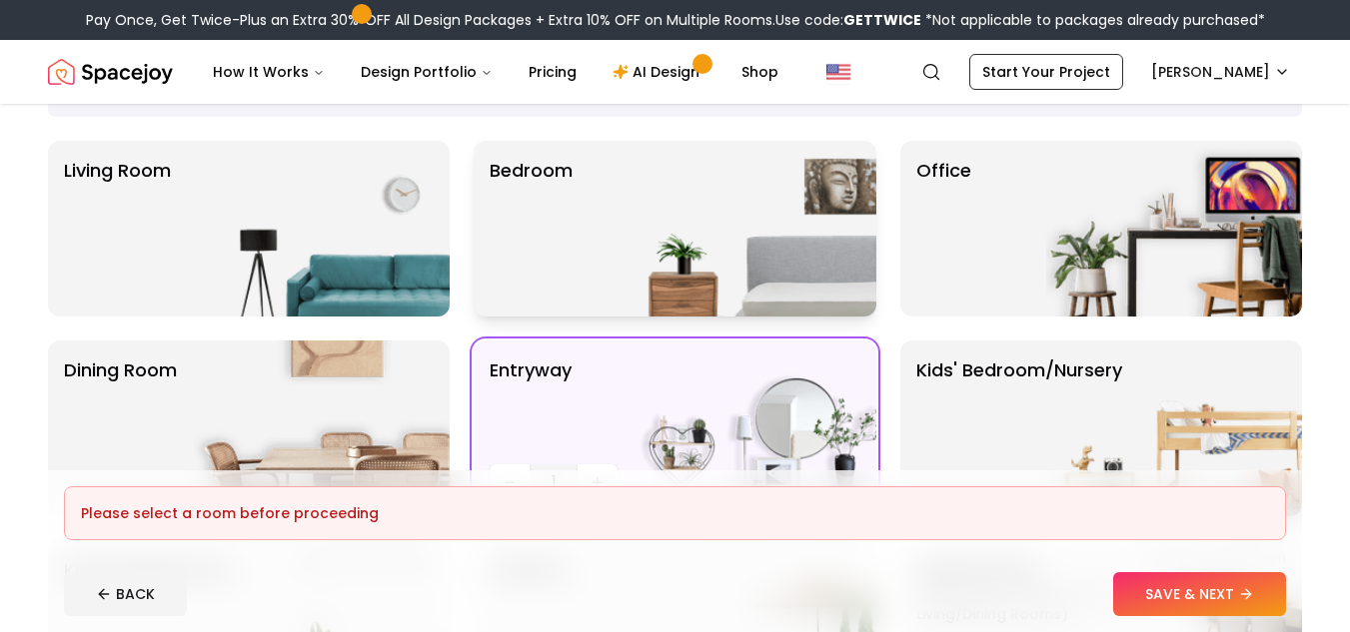
scroll to position [100, 0]
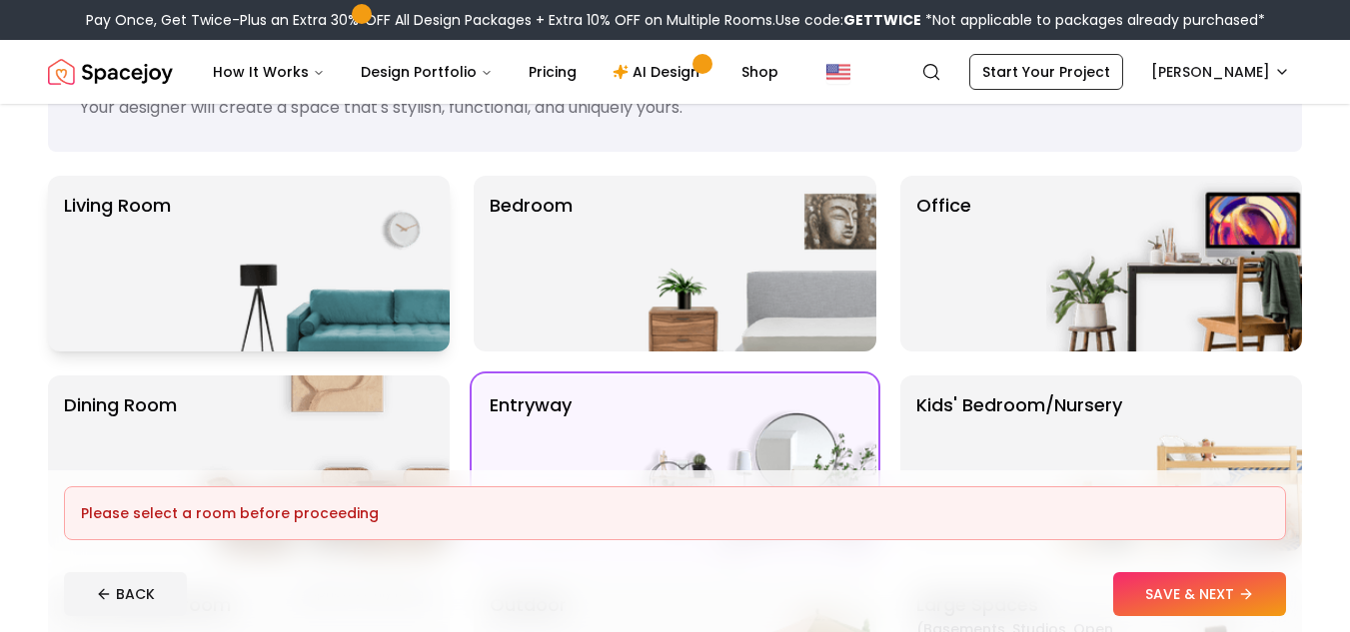
click at [368, 269] on img at bounding box center [322, 264] width 256 height 176
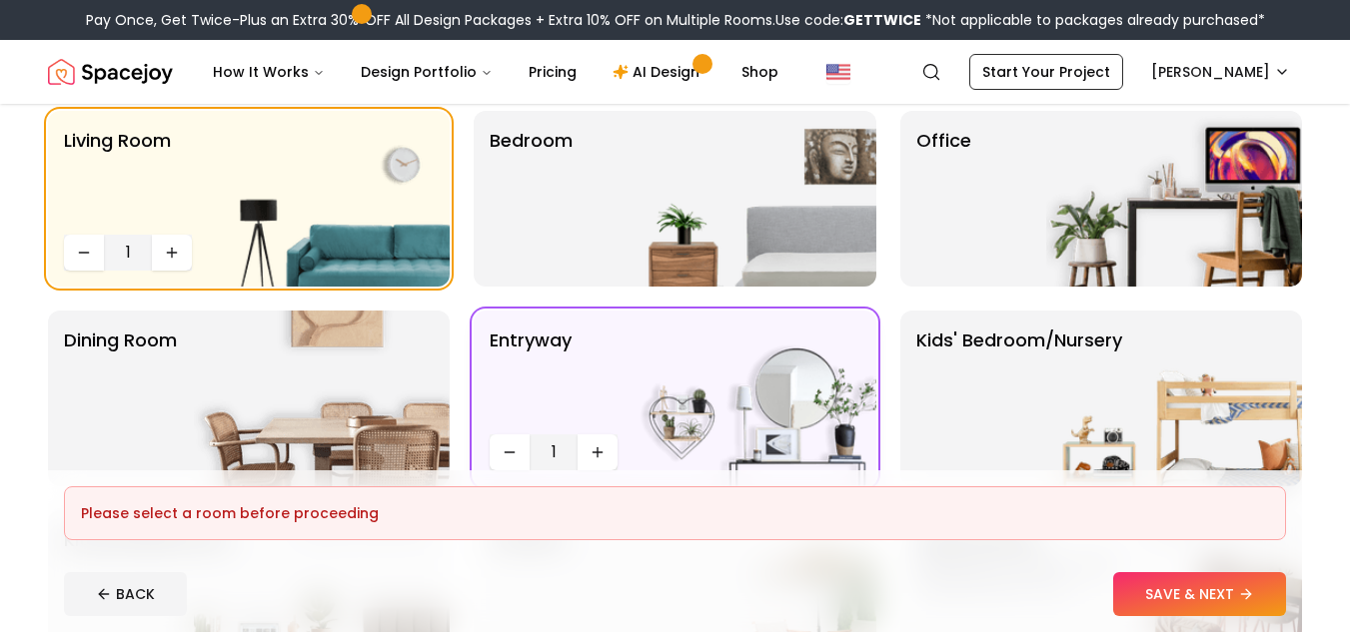
scroll to position [200, 0]
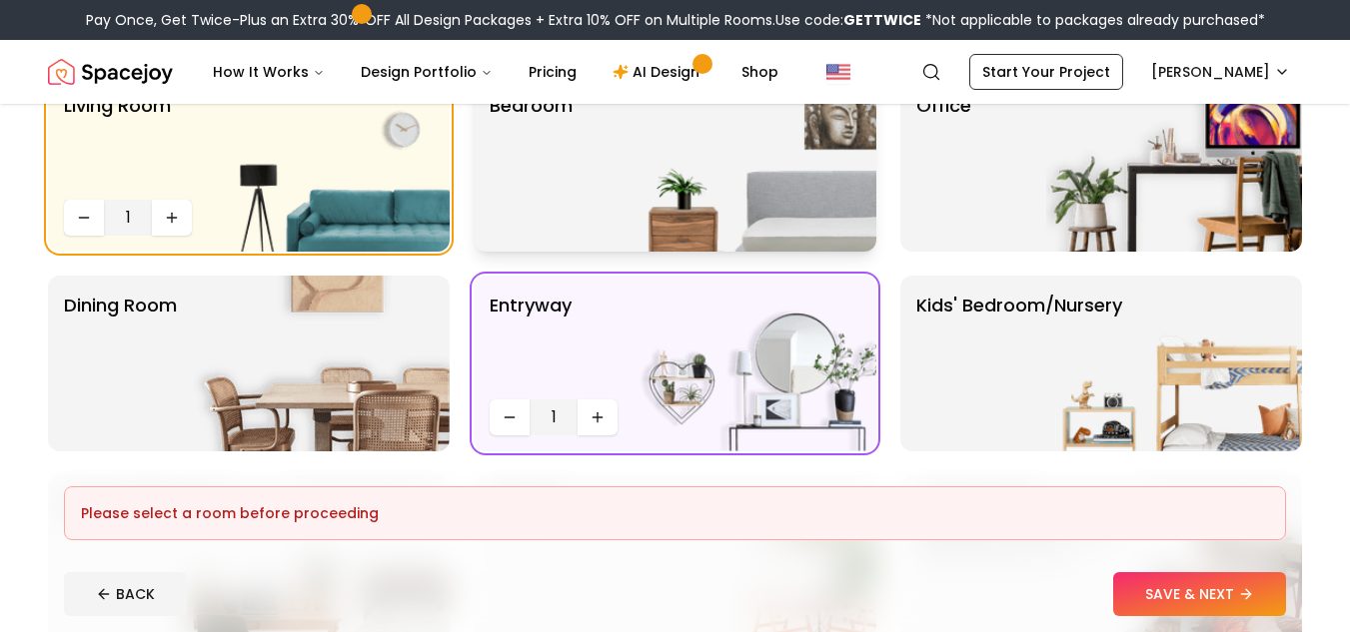
click at [722, 236] on img at bounding box center [748, 164] width 256 height 176
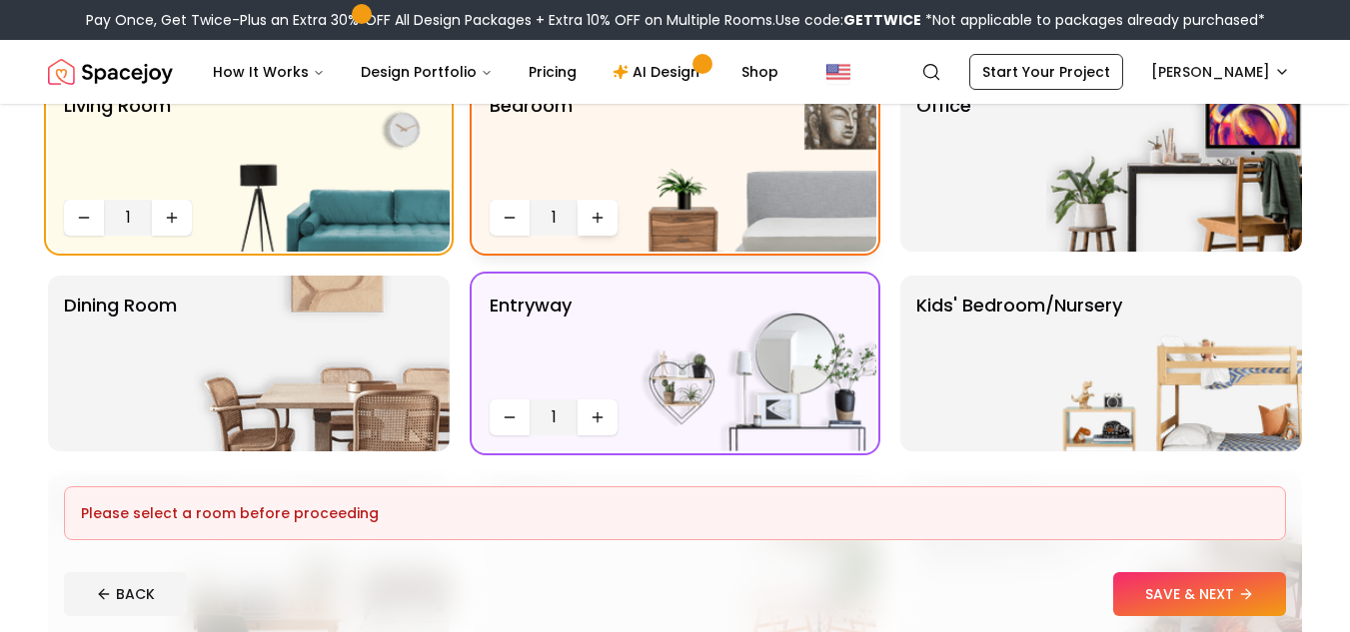
click at [598, 224] on icon "Increase quantity" at bounding box center [597, 218] width 16 height 16
click at [1021, 183] on div "Office" at bounding box center [1101, 164] width 402 height 176
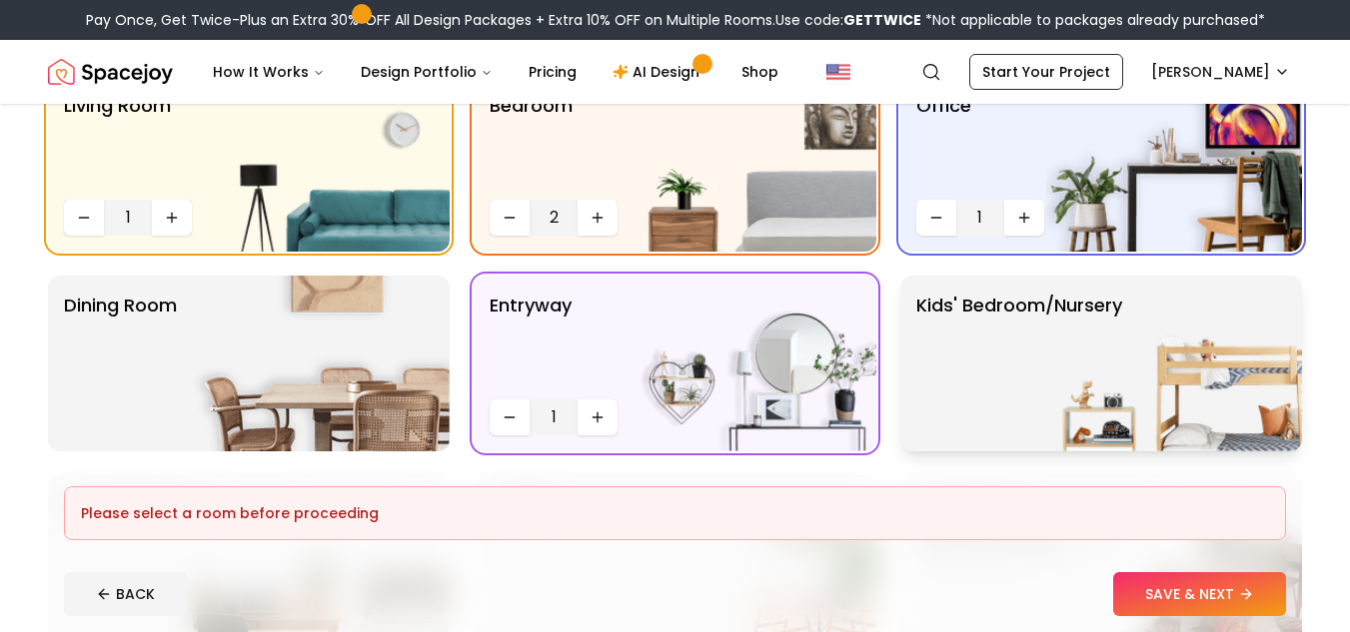
click at [1094, 384] on img at bounding box center [1174, 364] width 256 height 176
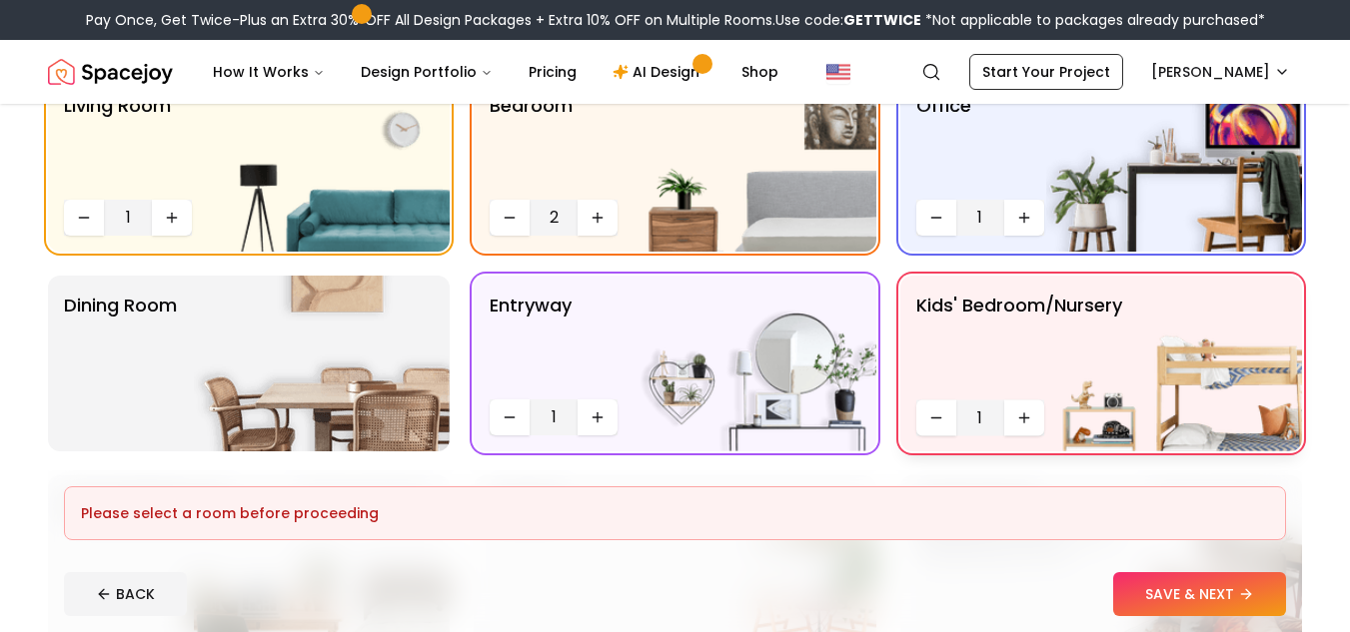
scroll to position [300, 0]
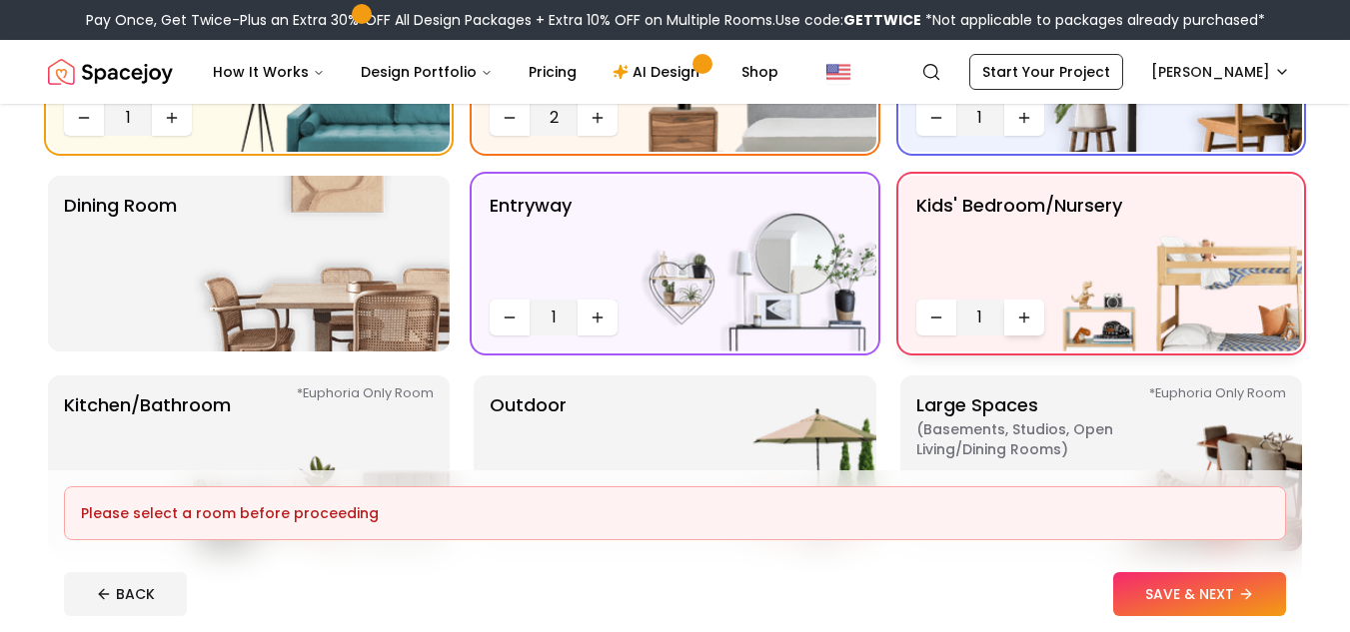
click at [1024, 316] on icon "Increase quantity" at bounding box center [1024, 317] width 0 height 9
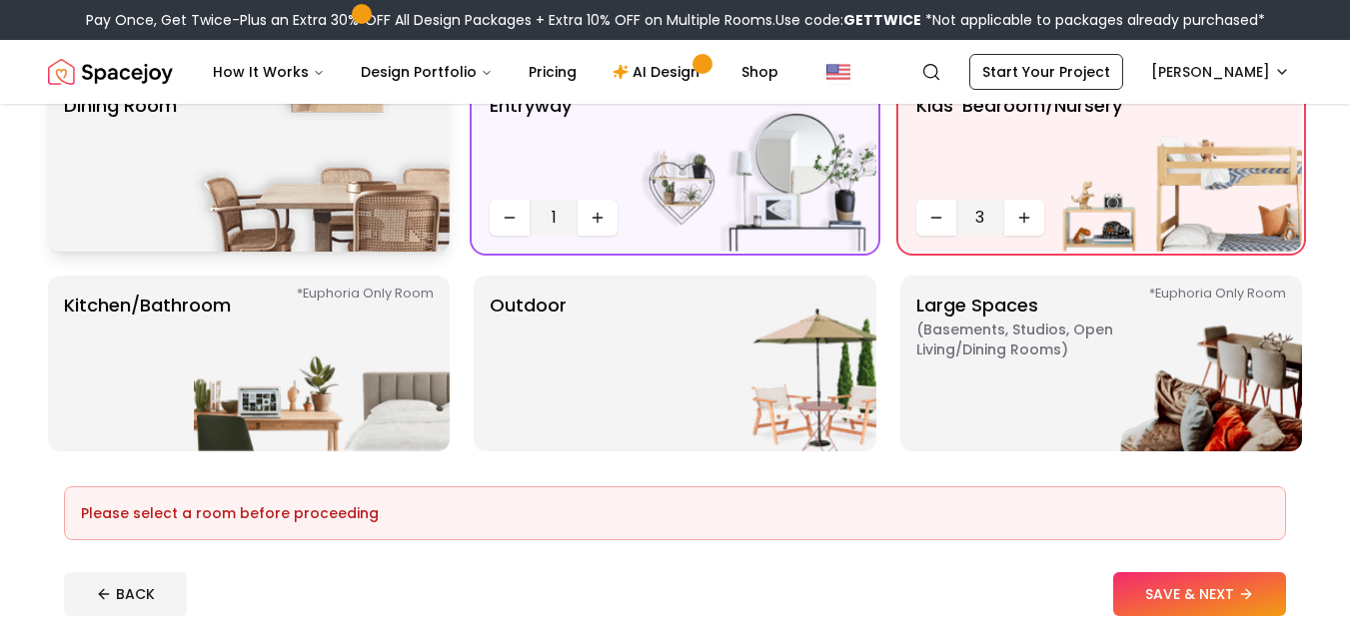
click at [268, 188] on img at bounding box center [322, 164] width 256 height 176
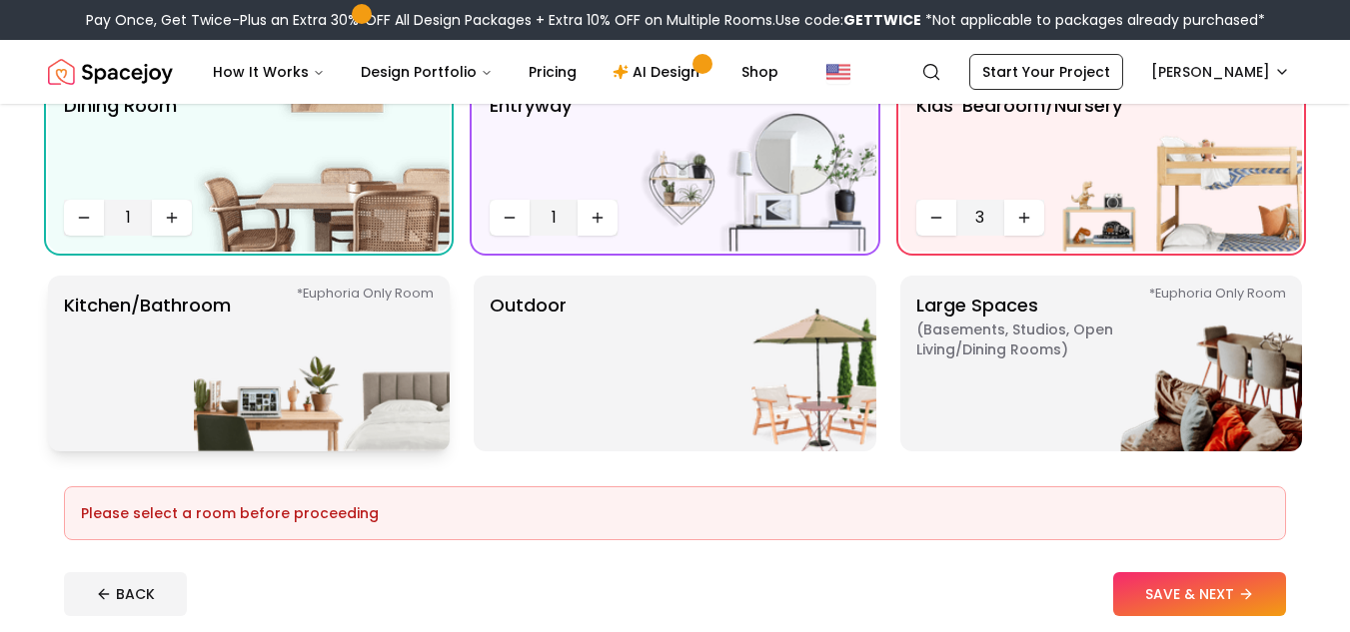
scroll to position [500, 0]
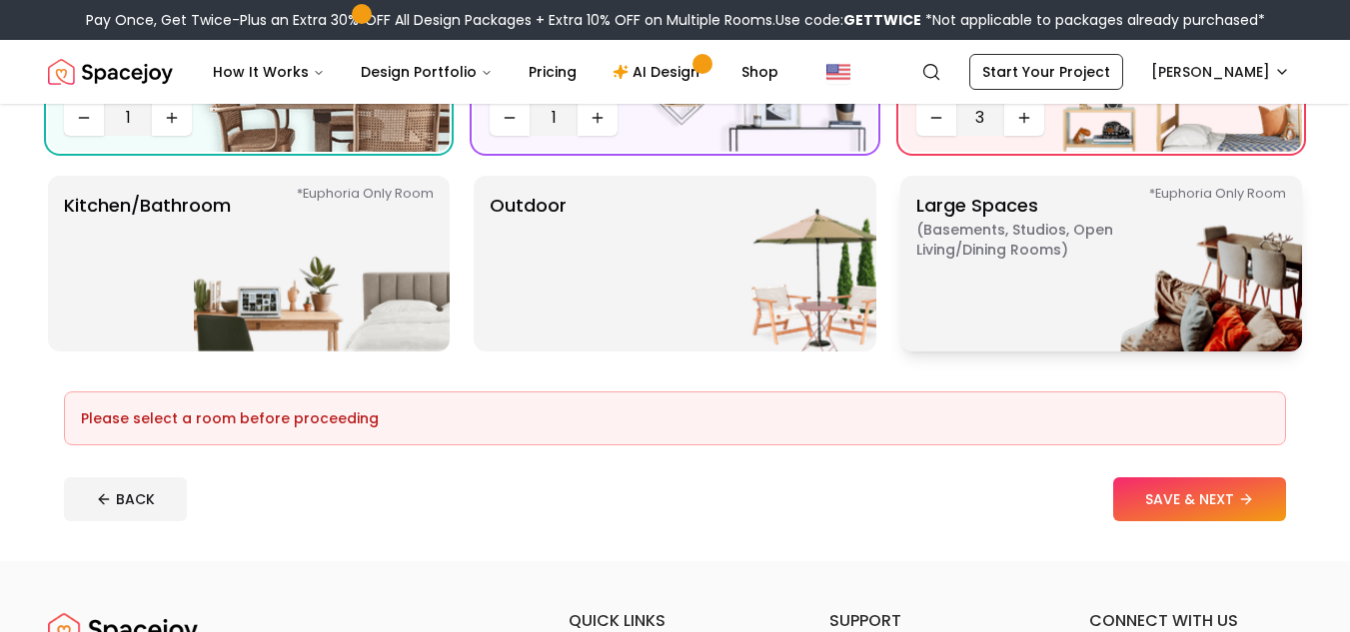
click at [1027, 326] on p "Large Spaces ( Basements, Studios, Open living/dining rooms ) *Euphoria Only Ro…" at bounding box center [1041, 264] width 250 height 144
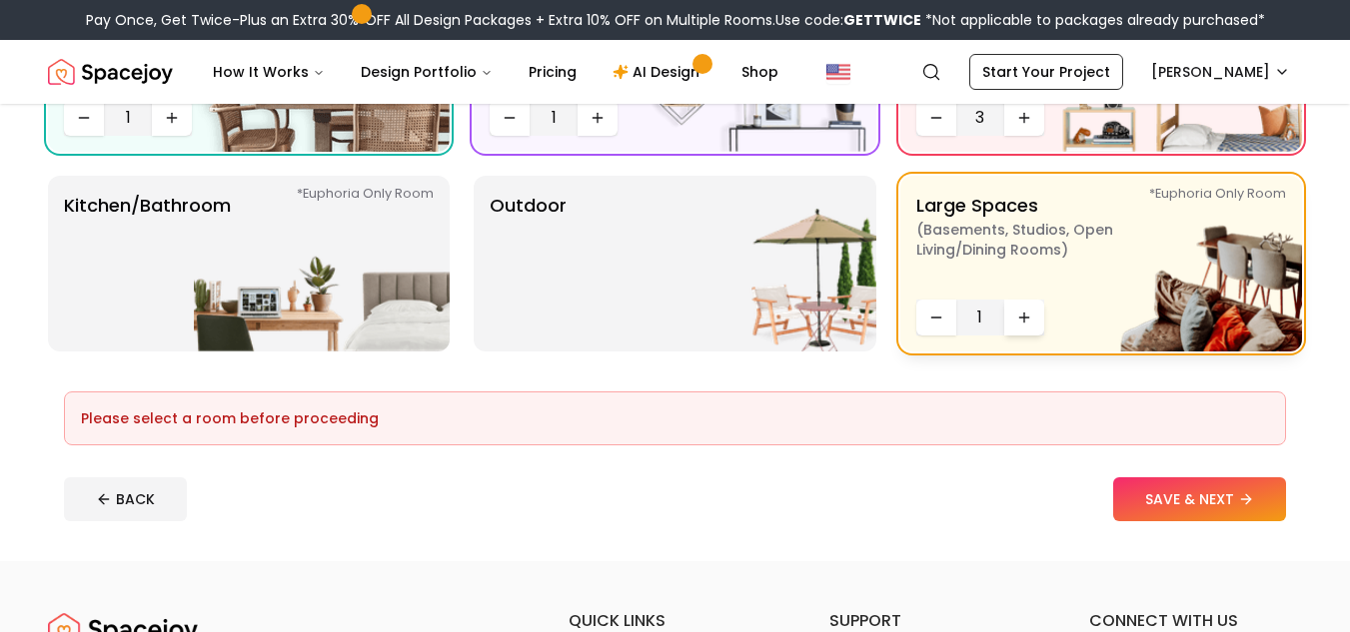
click at [1026, 316] on icon "Increase quantity" at bounding box center [1024, 318] width 16 height 16
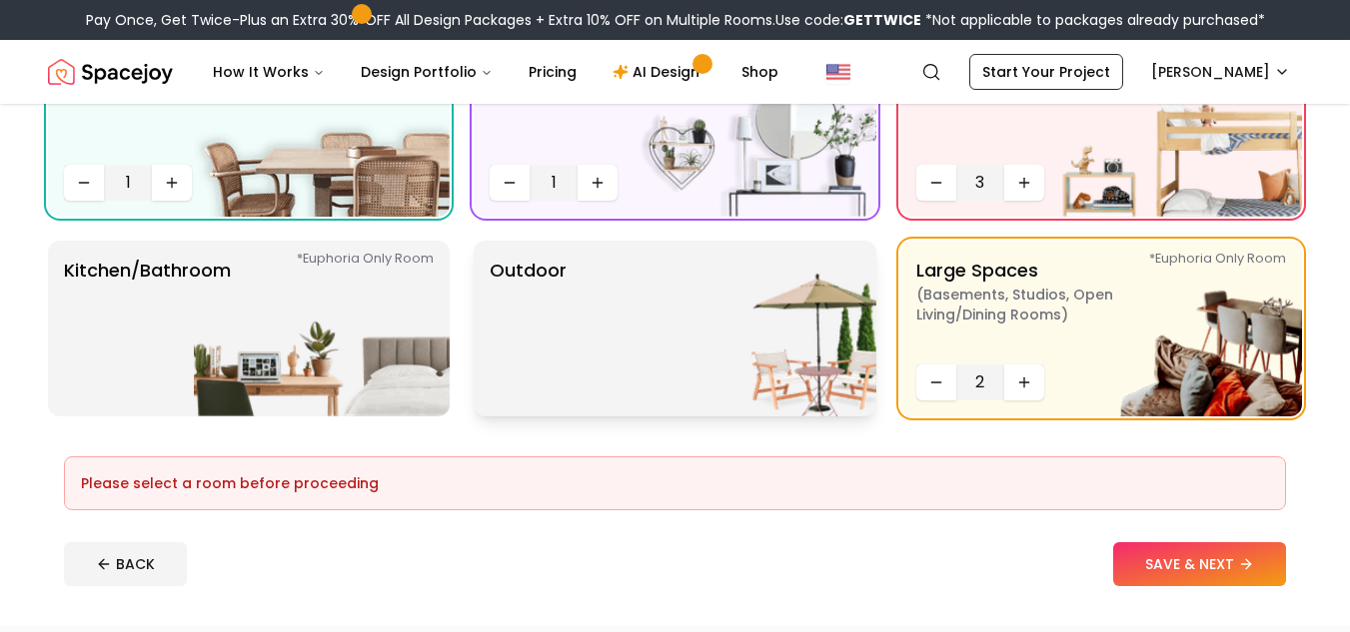
scroll to position [400, 0]
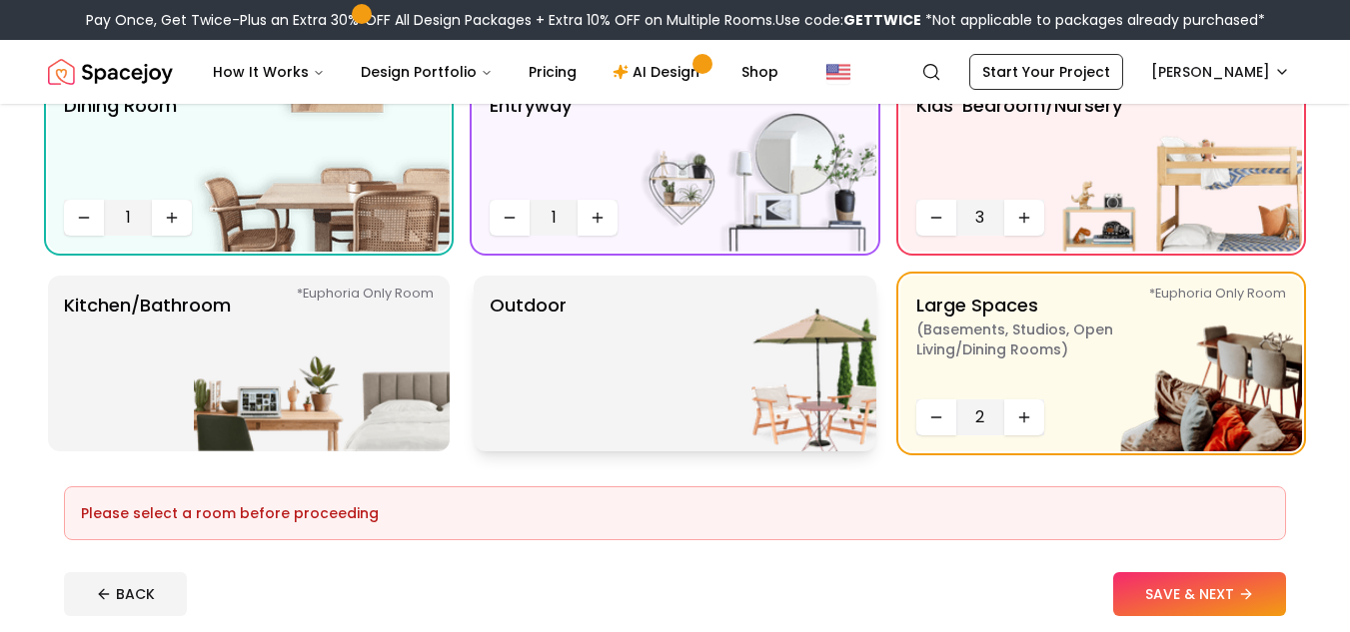
click at [722, 341] on img at bounding box center [748, 364] width 256 height 176
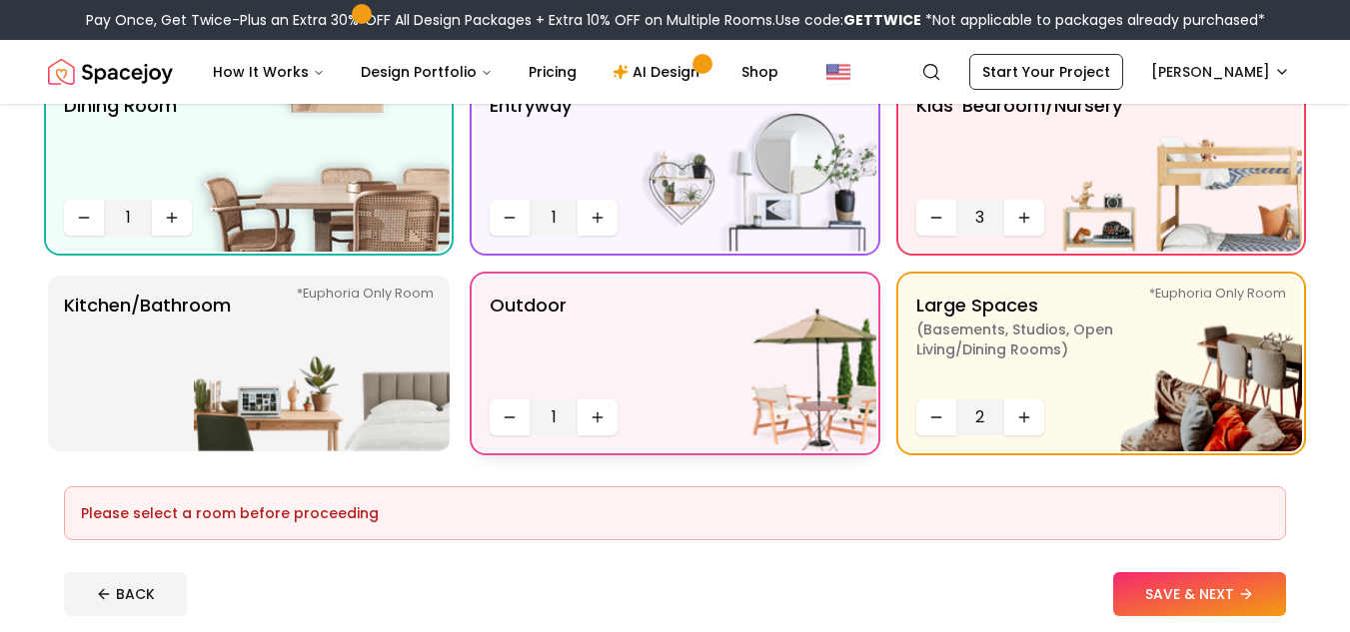
scroll to position [500, 0]
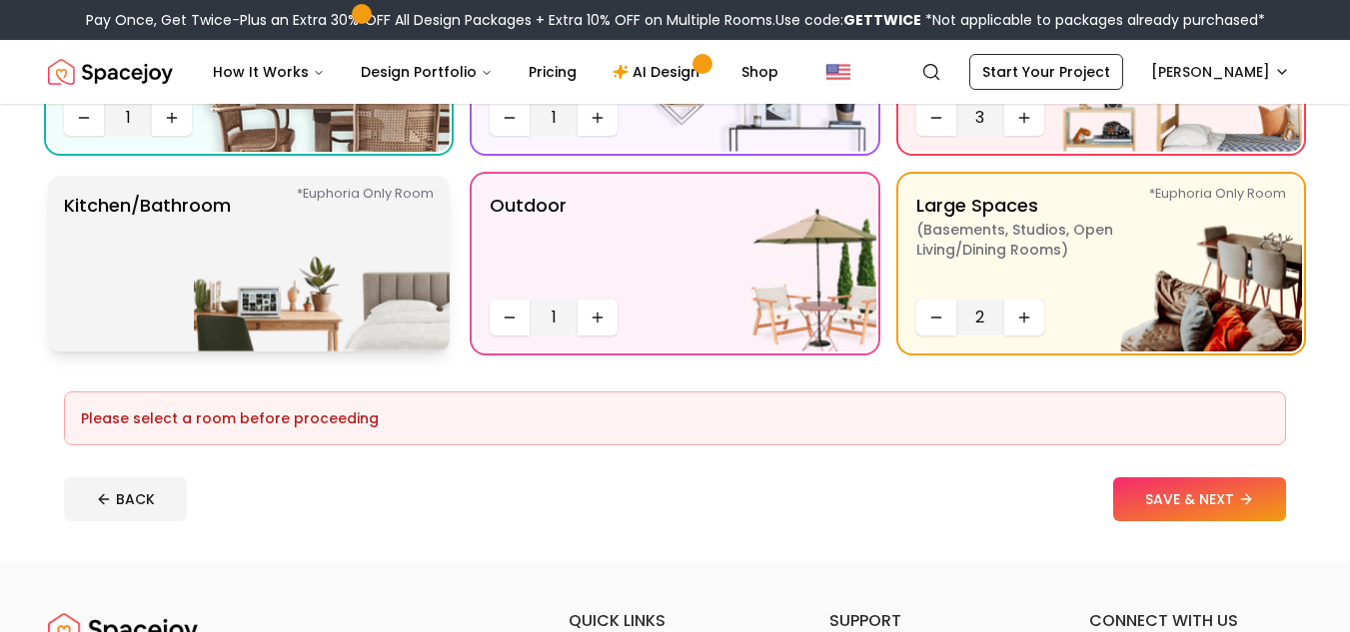
click at [421, 286] on img at bounding box center [322, 264] width 256 height 176
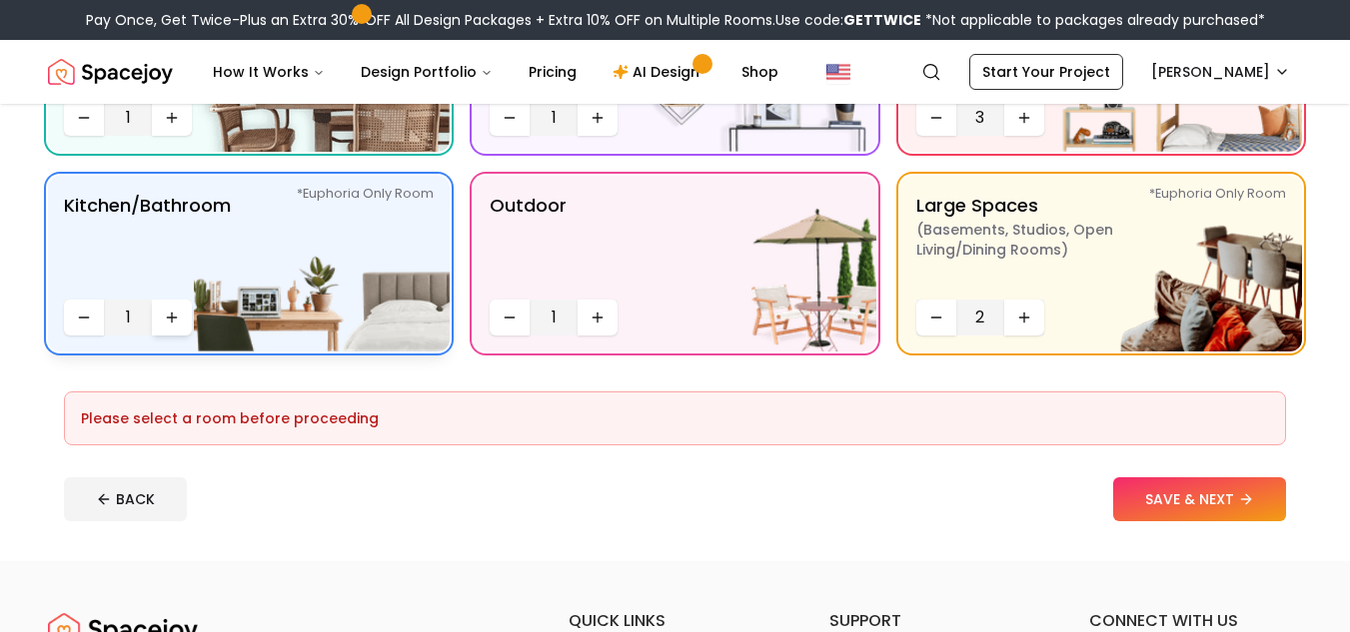
click at [161, 310] on button "Increase quantity" at bounding box center [172, 318] width 40 height 36
click at [1198, 508] on button "SAVE & NEXT" at bounding box center [1199, 500] width 173 height 44
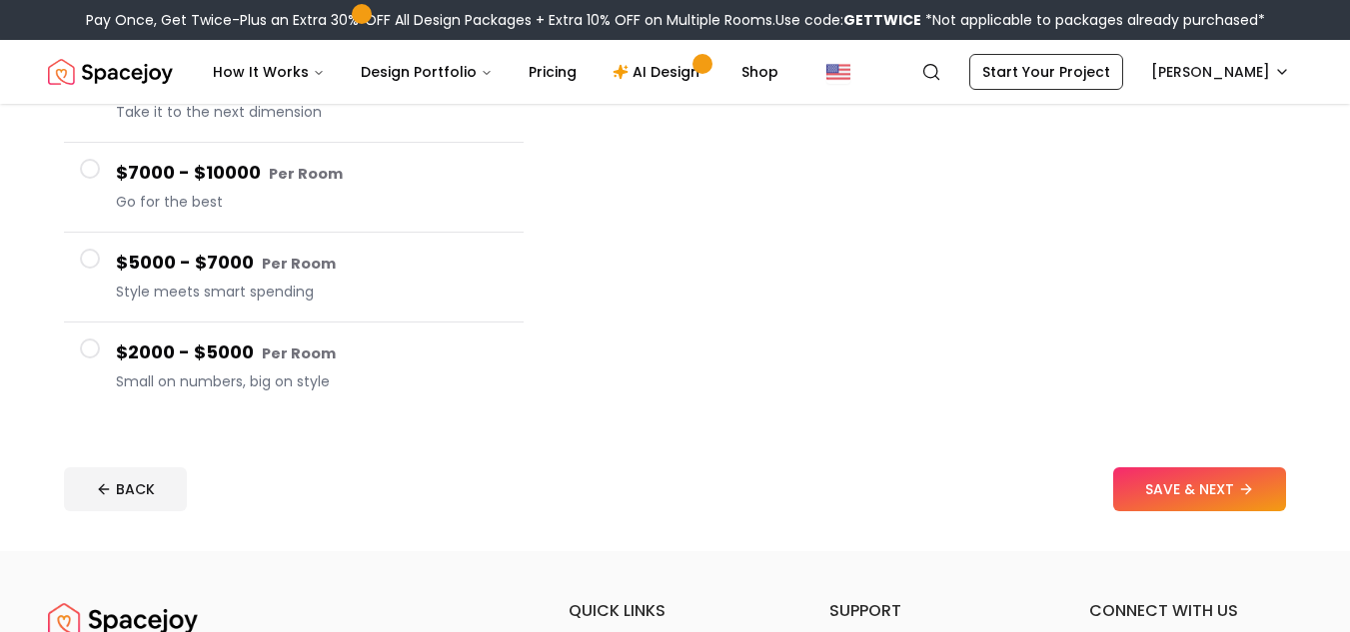
scroll to position [400, 0]
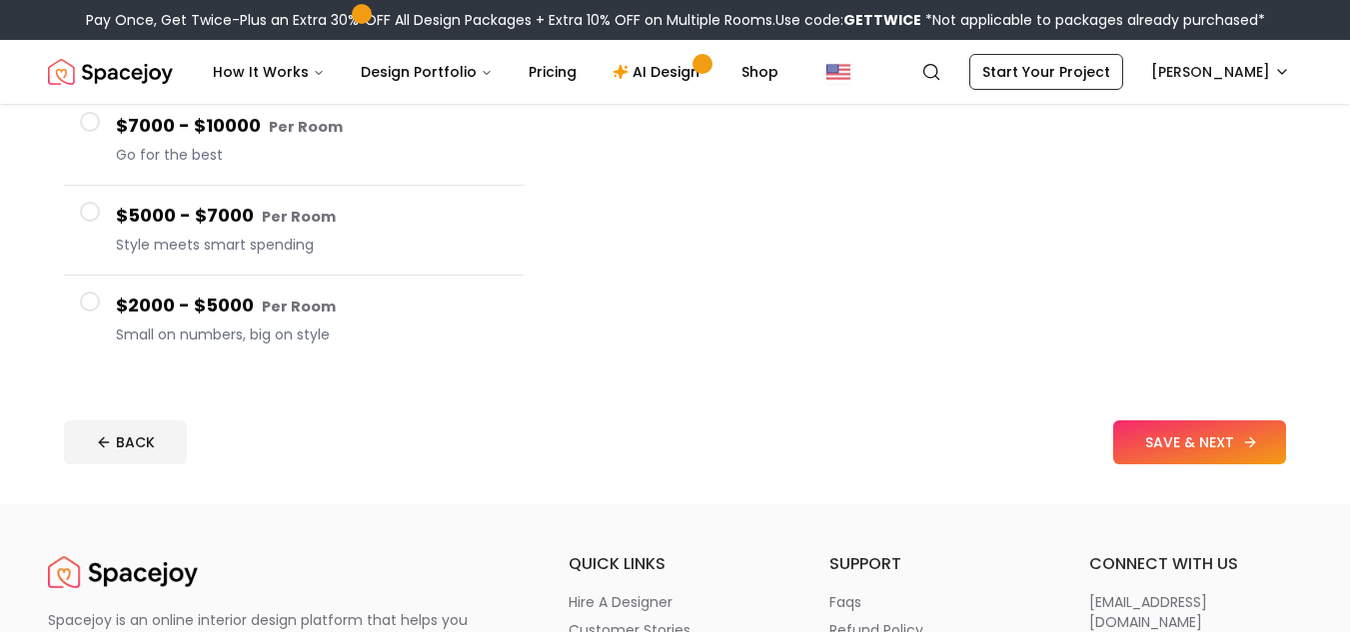
click at [1177, 454] on button "SAVE & NEXT" at bounding box center [1199, 443] width 173 height 44
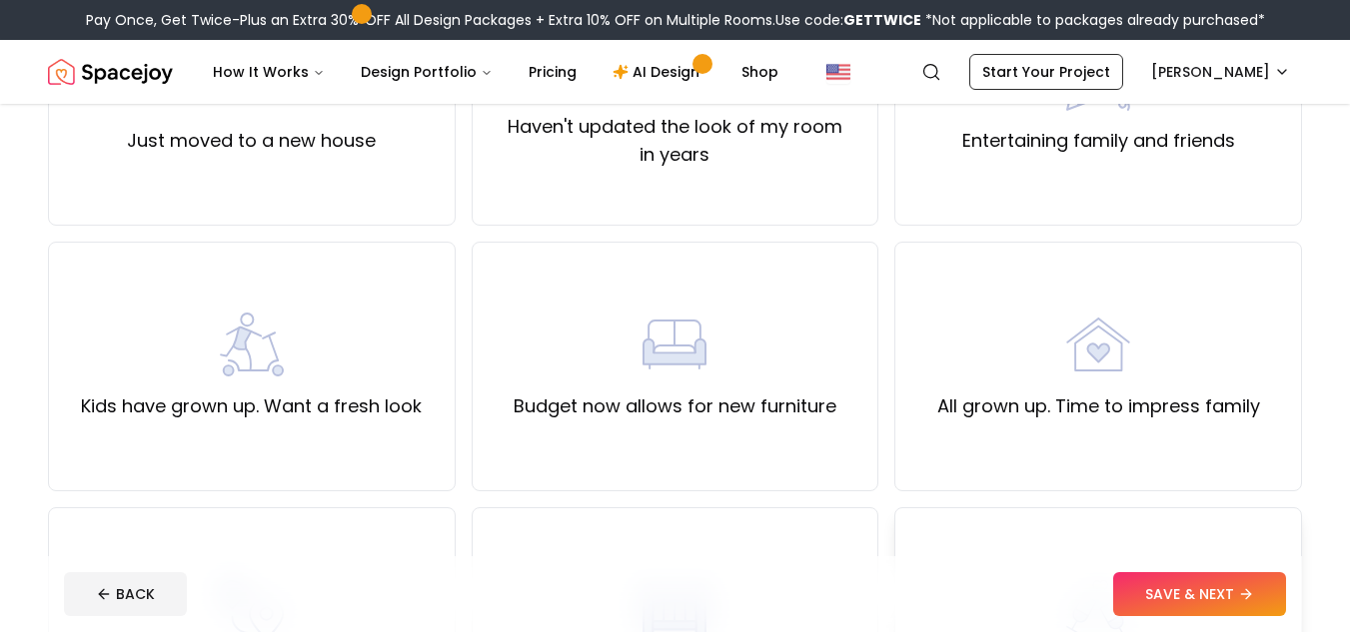
scroll to position [200, 0]
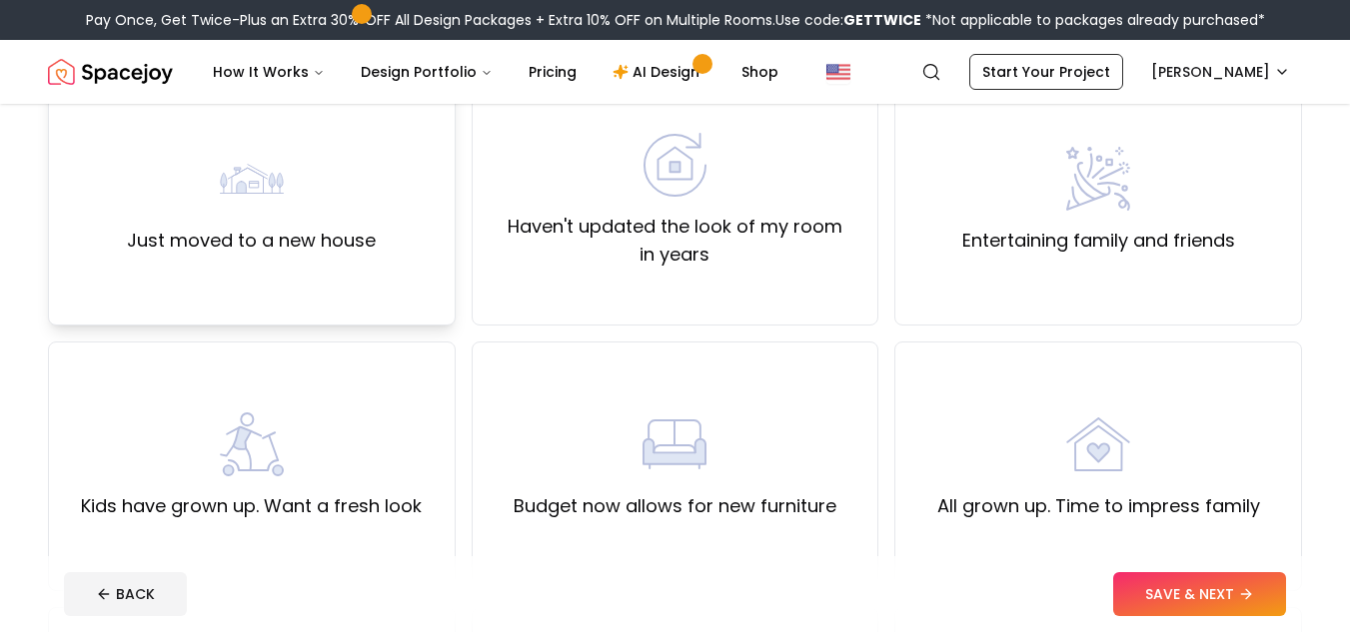
click at [295, 236] on label "Just moved to a new house" at bounding box center [251, 241] width 249 height 28
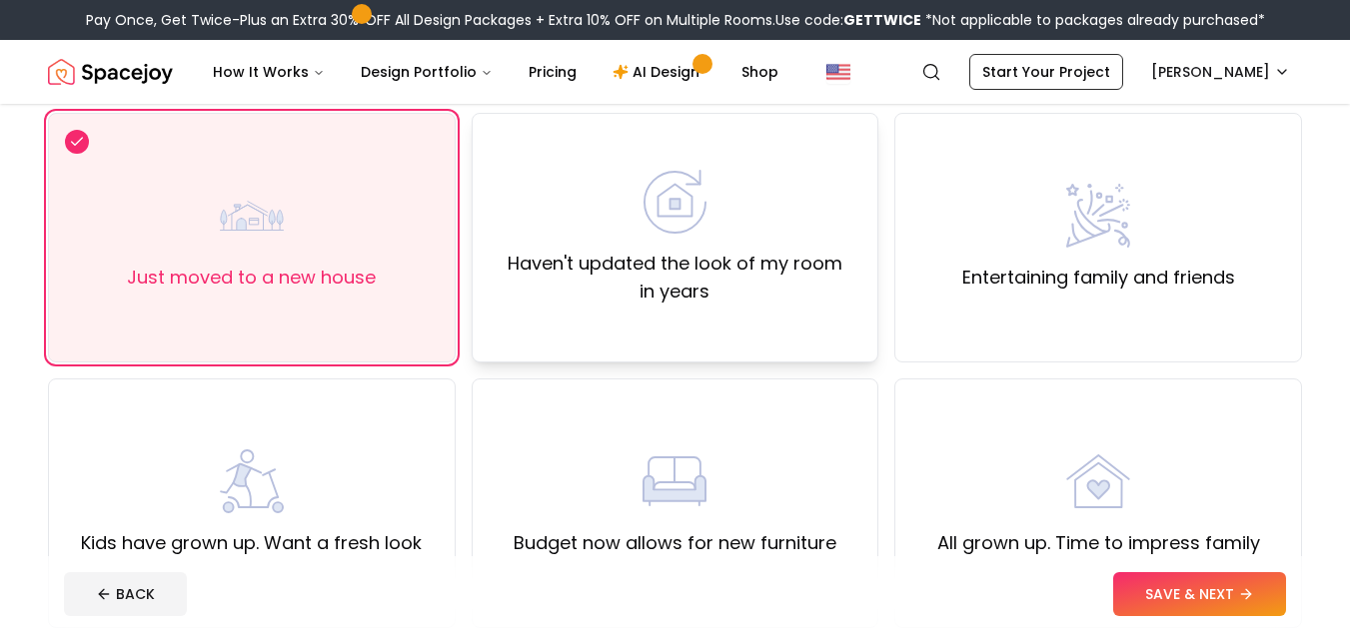
scroll to position [100, 0]
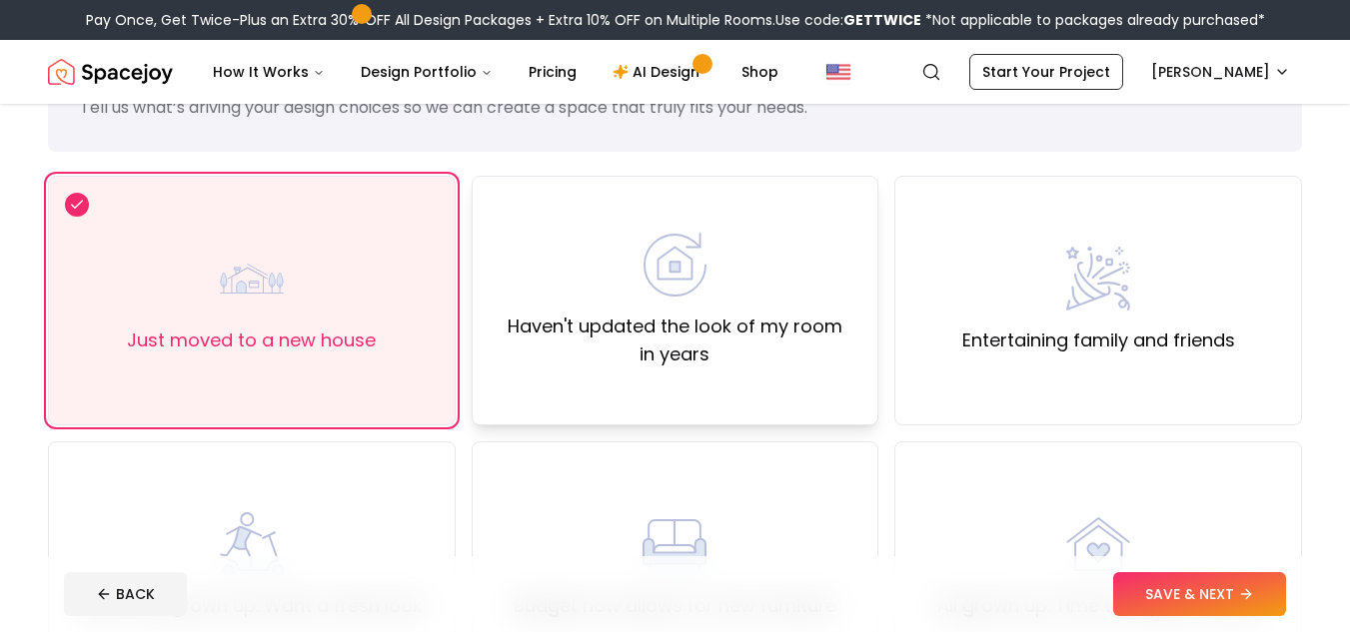
click at [766, 353] on label "Haven't updated the look of my room in years" at bounding box center [676, 341] width 374 height 56
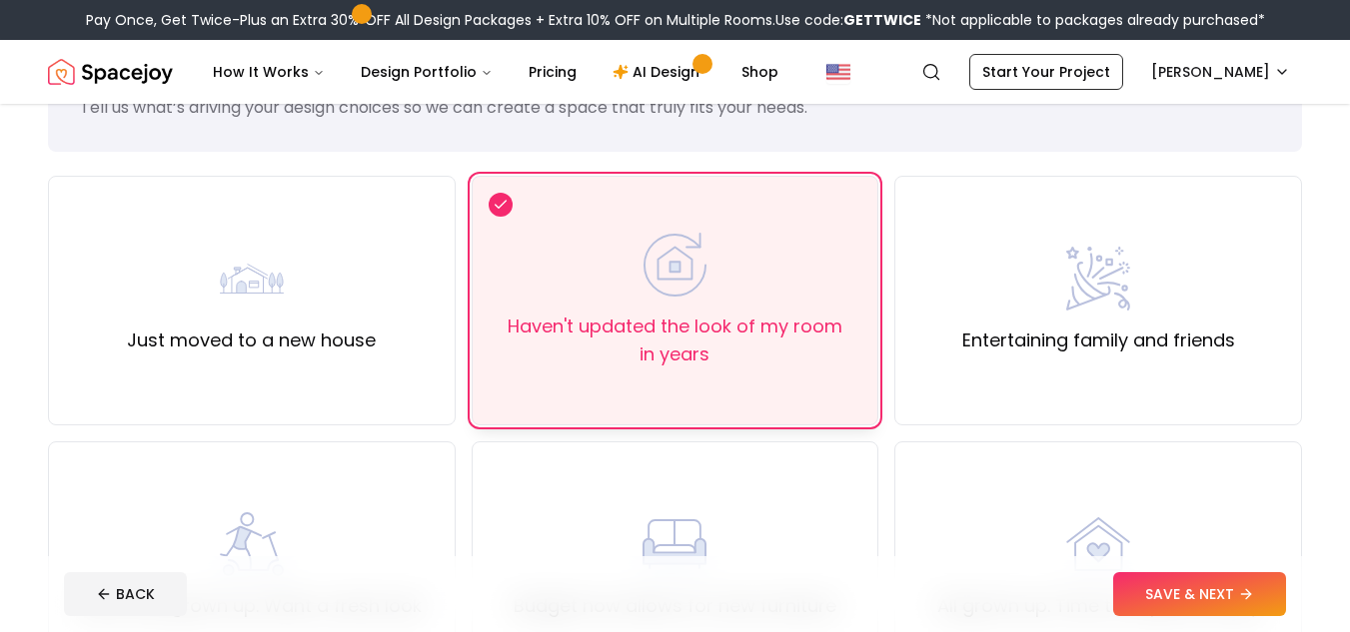
drag, startPoint x: 766, startPoint y: 353, endPoint x: 747, endPoint y: 353, distance: 19.0
click at [757, 353] on label "Haven't updated the look of my room in years" at bounding box center [676, 341] width 374 height 56
click at [171, 298] on div "Just moved to a new house" at bounding box center [251, 301] width 249 height 108
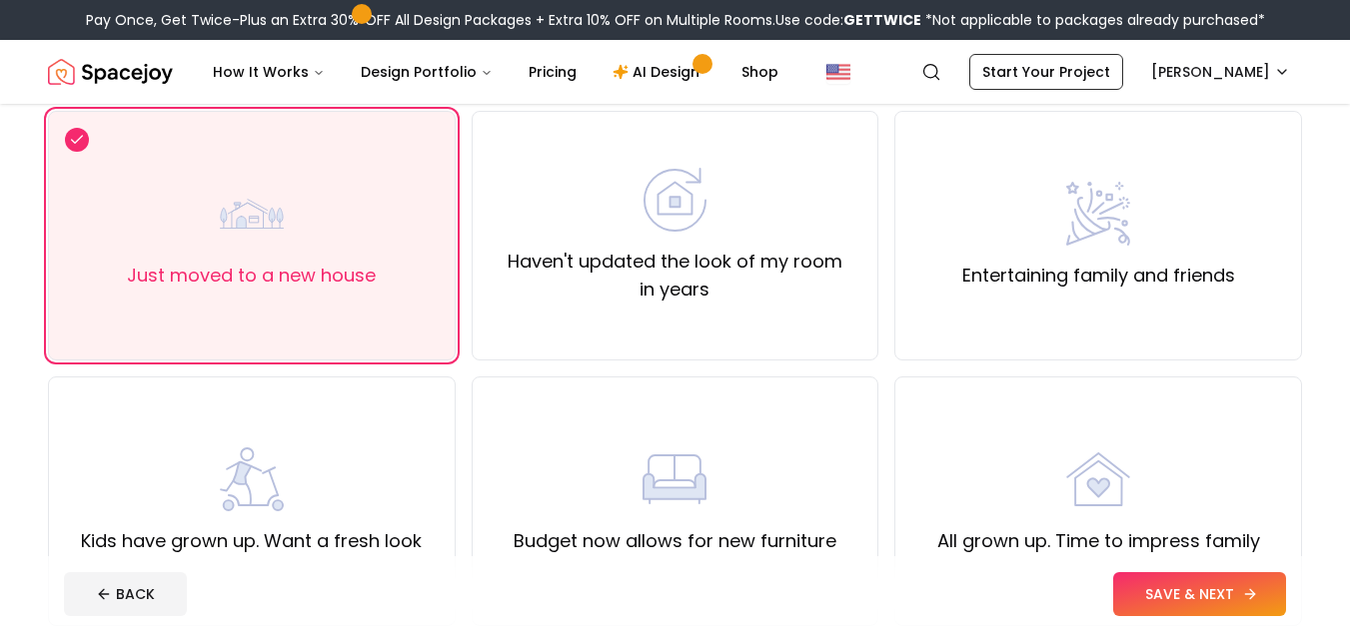
scroll to position [200, 0]
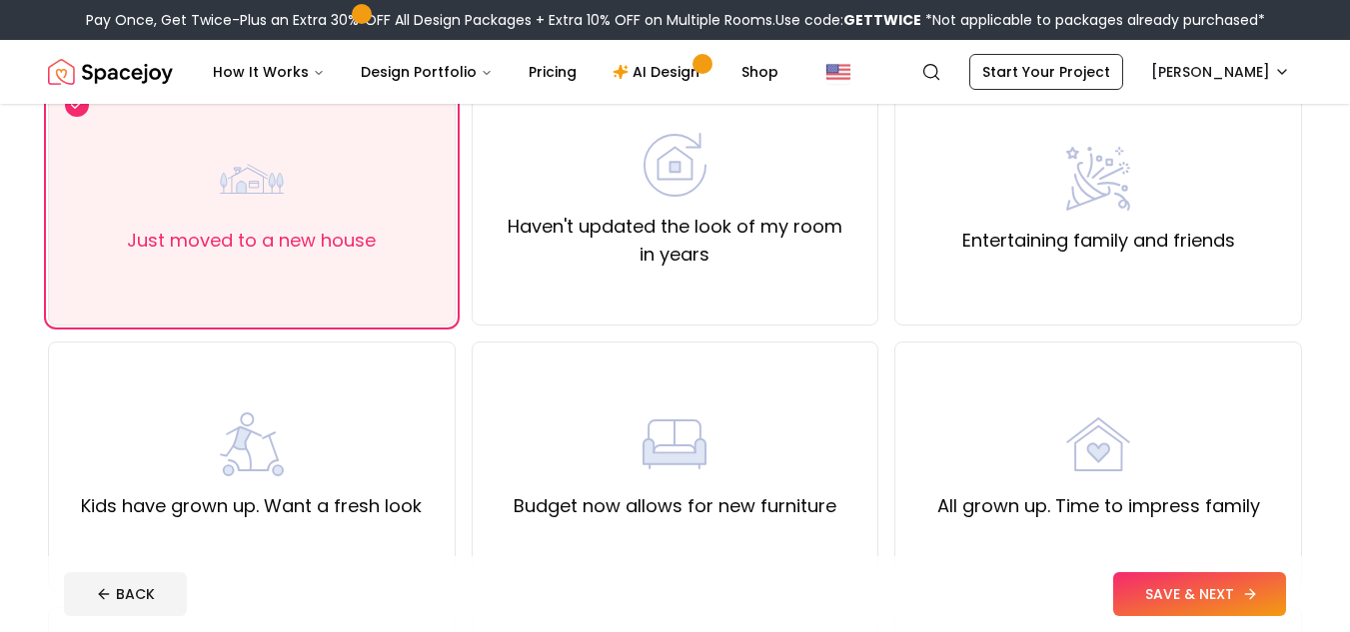
click at [1239, 594] on button "SAVE & NEXT" at bounding box center [1199, 594] width 173 height 44
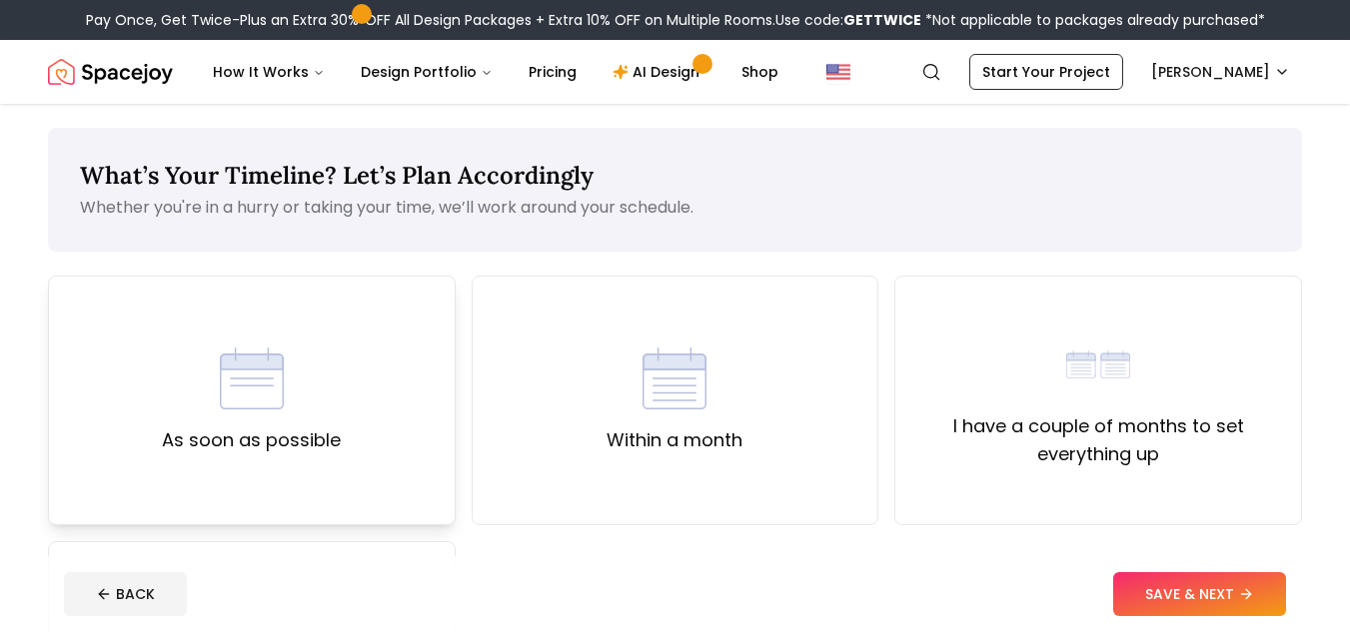
click at [363, 380] on div "As soon as possible" at bounding box center [252, 401] width 408 height 250
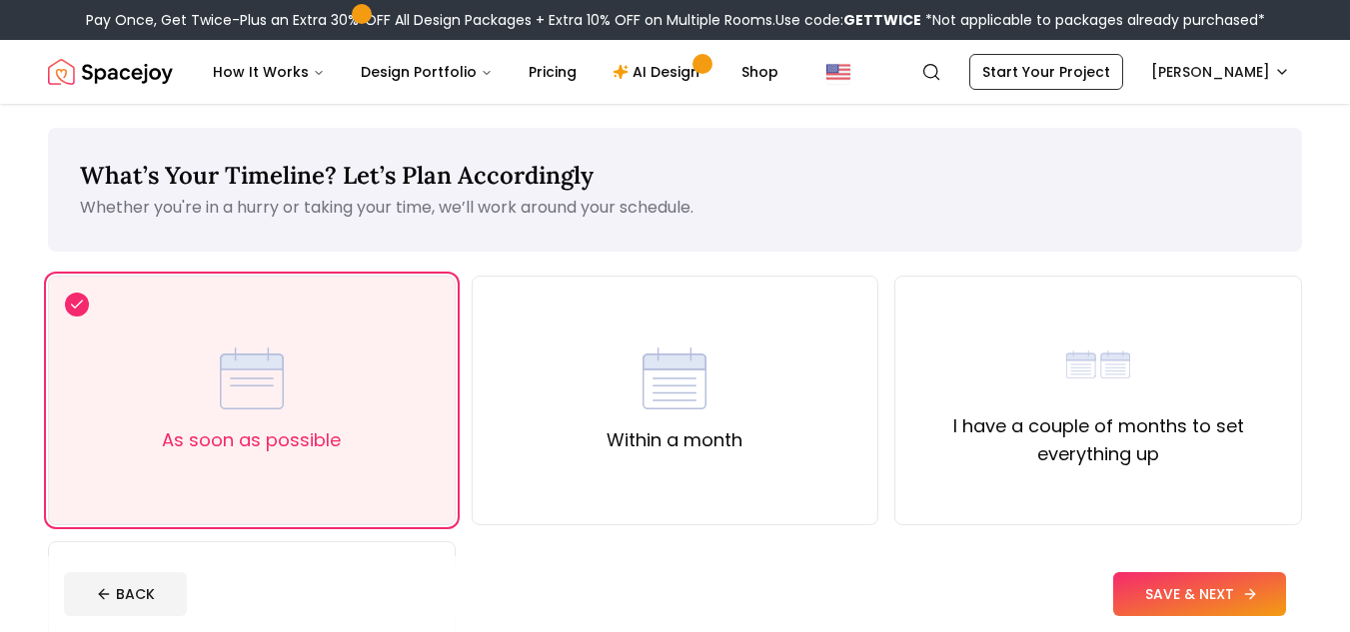
click at [1157, 598] on button "SAVE & NEXT" at bounding box center [1199, 594] width 173 height 44
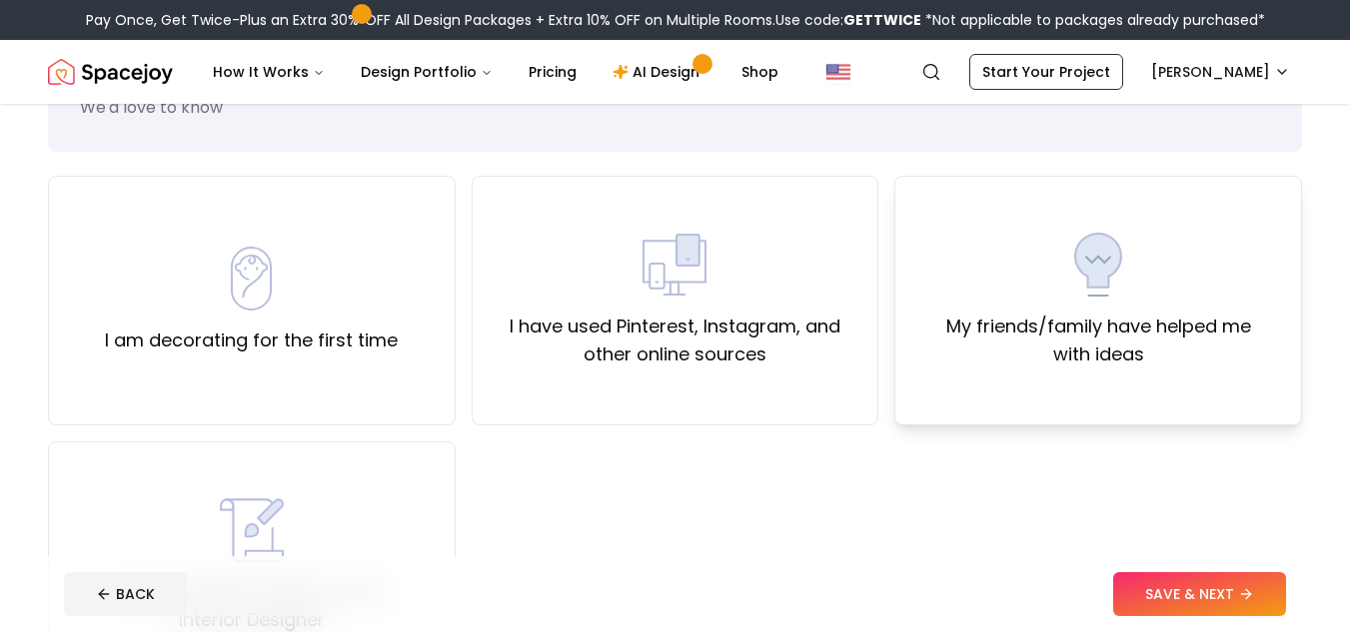
scroll to position [200, 0]
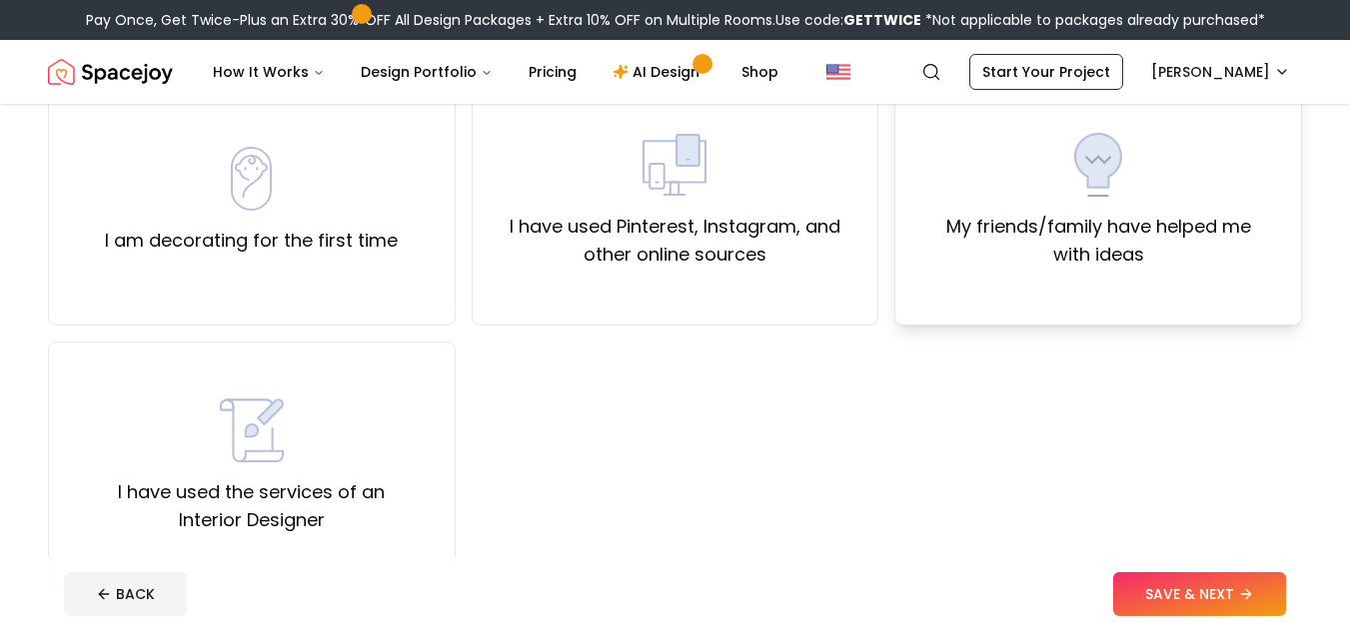
click at [1067, 258] on label "My friends/family have helped me with ideas" at bounding box center [1098, 241] width 374 height 56
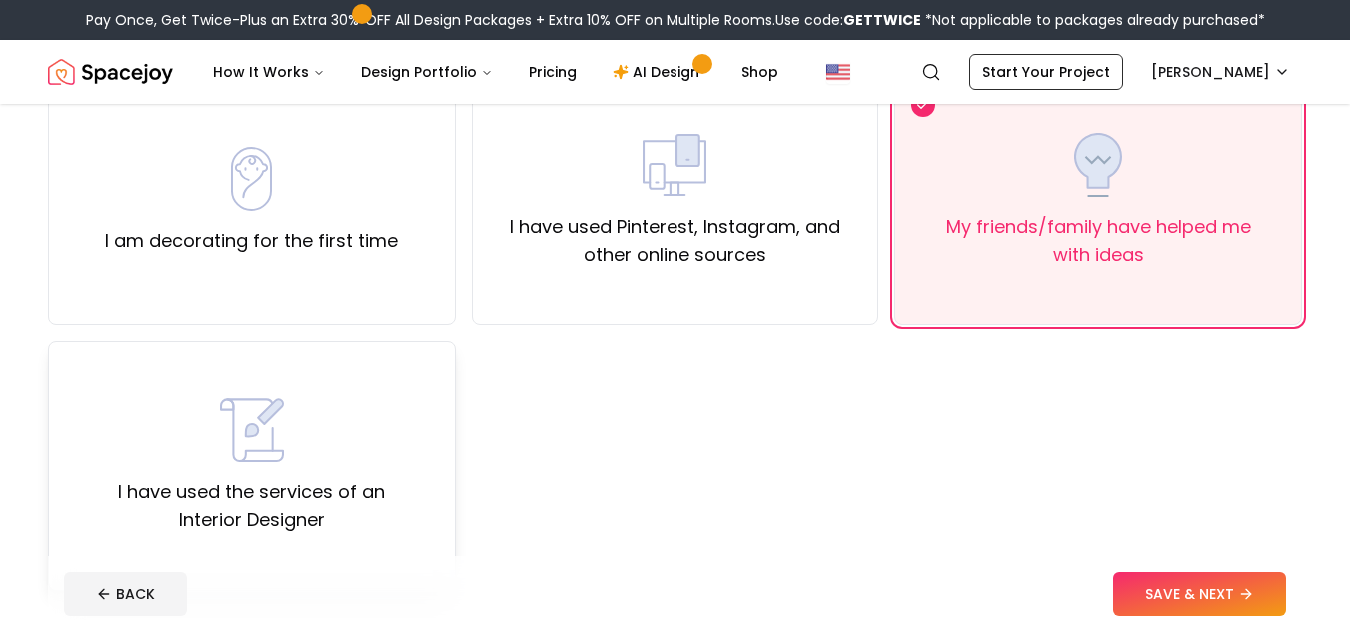
click at [330, 473] on div "I have used the services of an Interior Designer" at bounding box center [252, 467] width 374 height 136
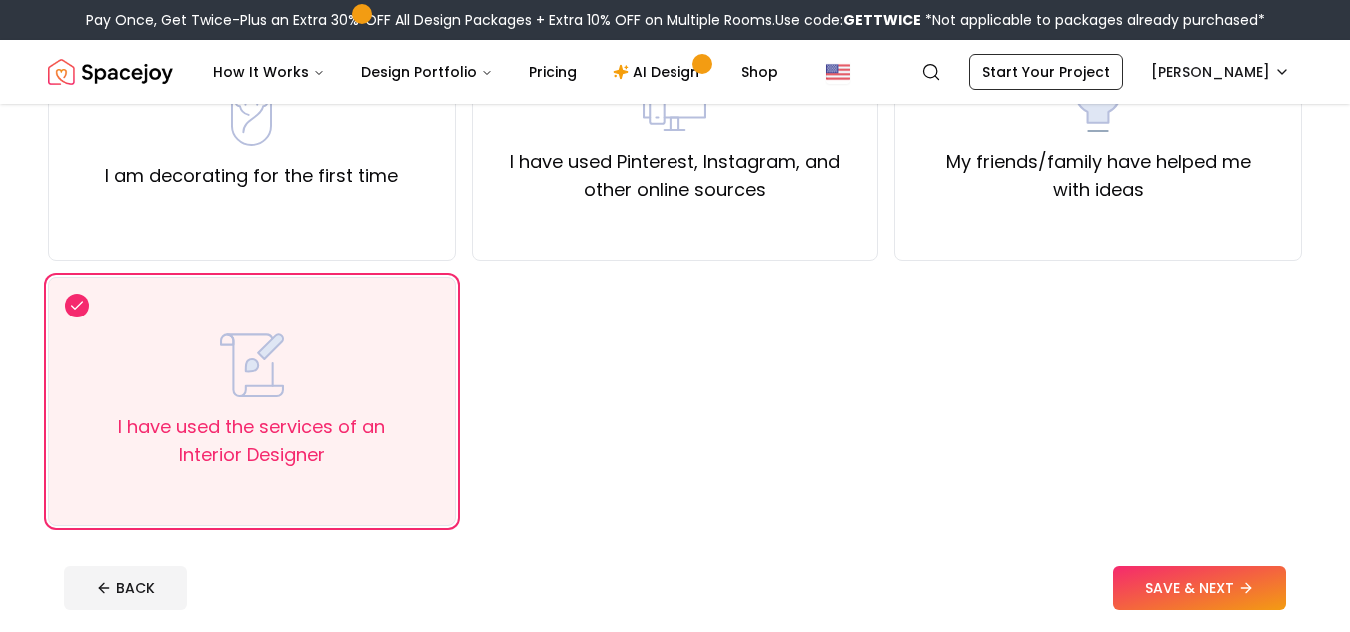
scroll to position [300, 0]
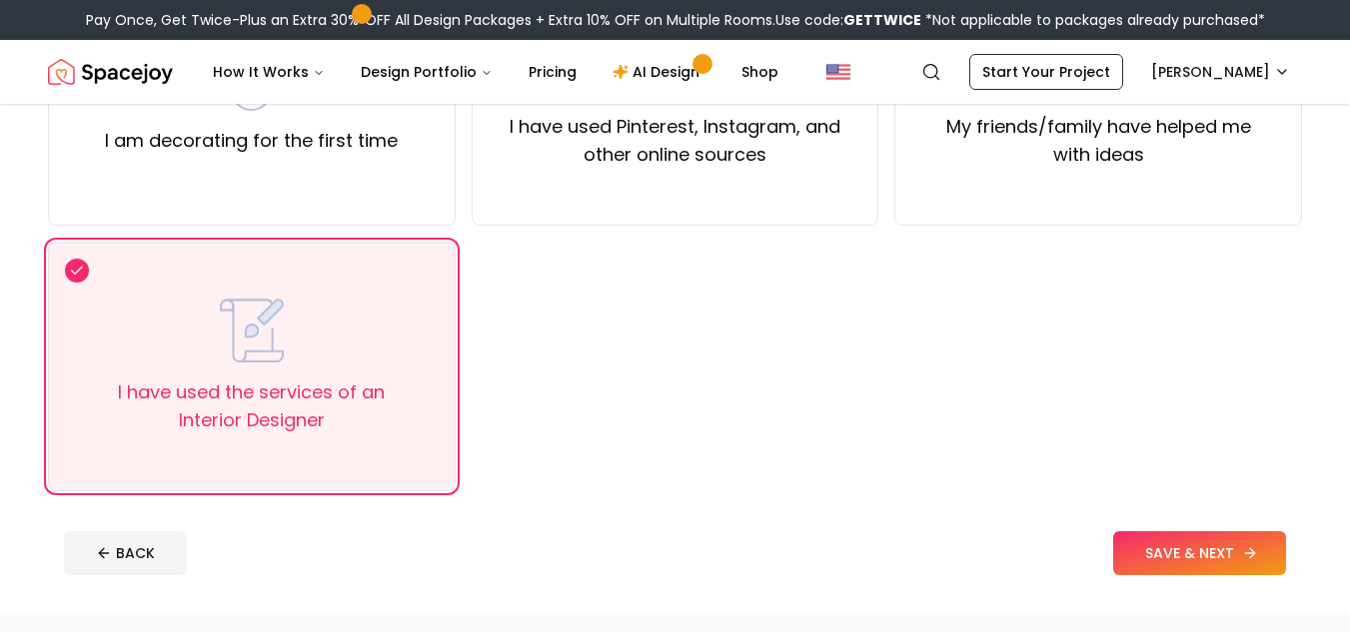
click at [1171, 557] on button "SAVE & NEXT" at bounding box center [1199, 553] width 173 height 44
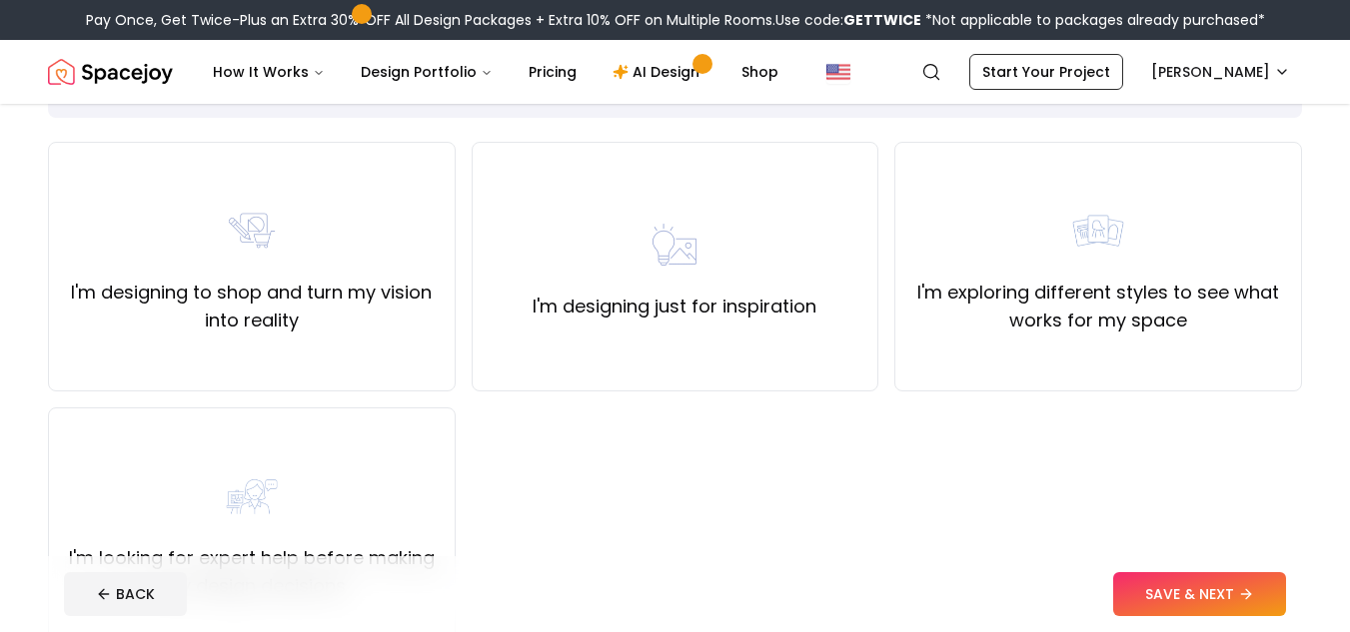
scroll to position [234, 0]
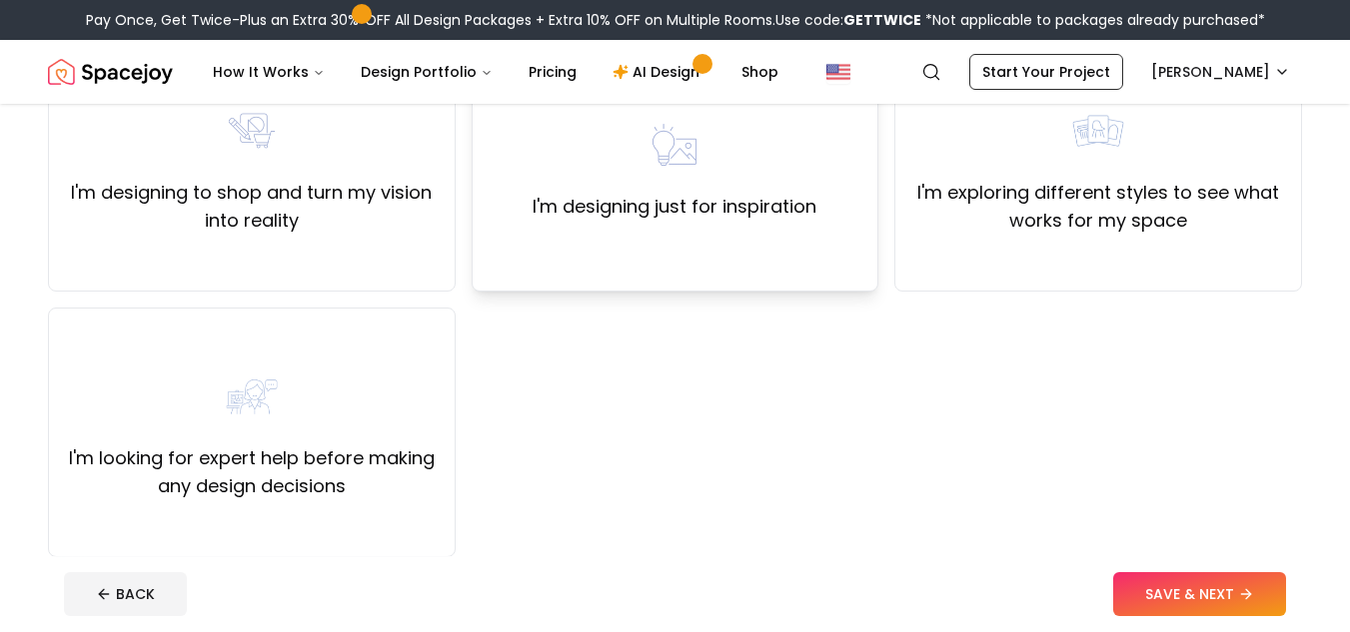
click at [764, 212] on label "I'm designing just for inspiration" at bounding box center [674, 207] width 284 height 28
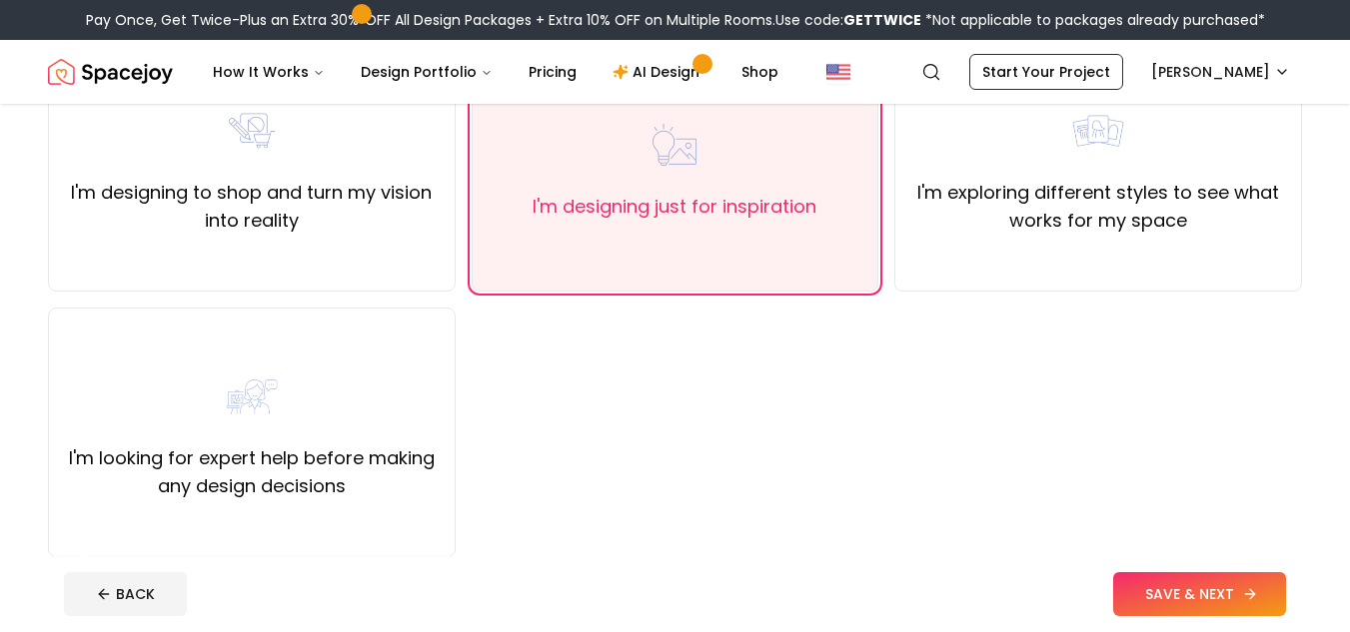
click at [1188, 588] on button "SAVE & NEXT" at bounding box center [1199, 594] width 173 height 44
